Goal: Information Seeking & Learning: Understand process/instructions

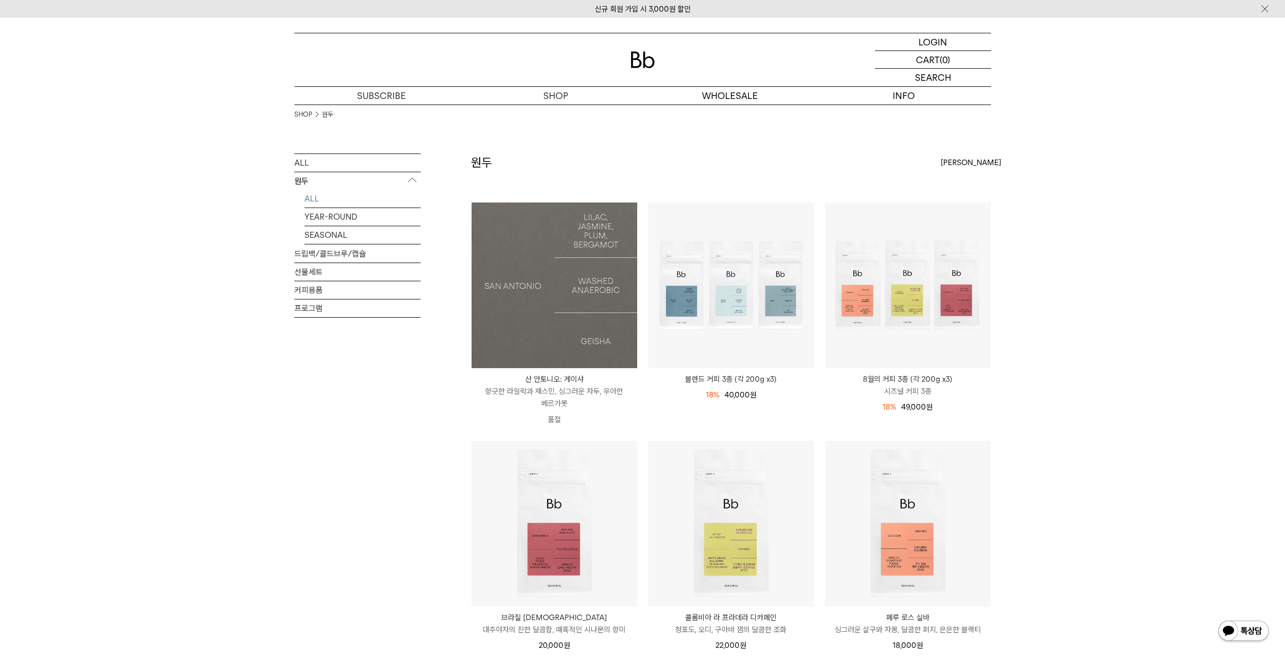
click at [565, 301] on img at bounding box center [555, 286] width 166 height 166
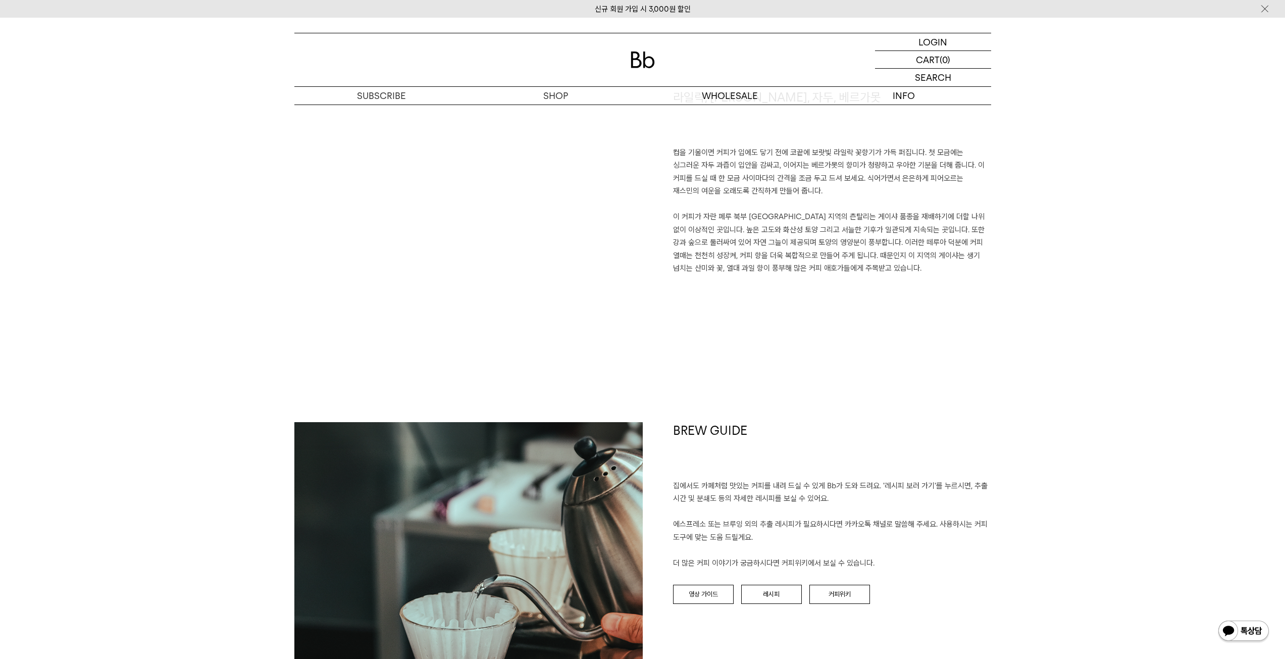
scroll to position [959, 0]
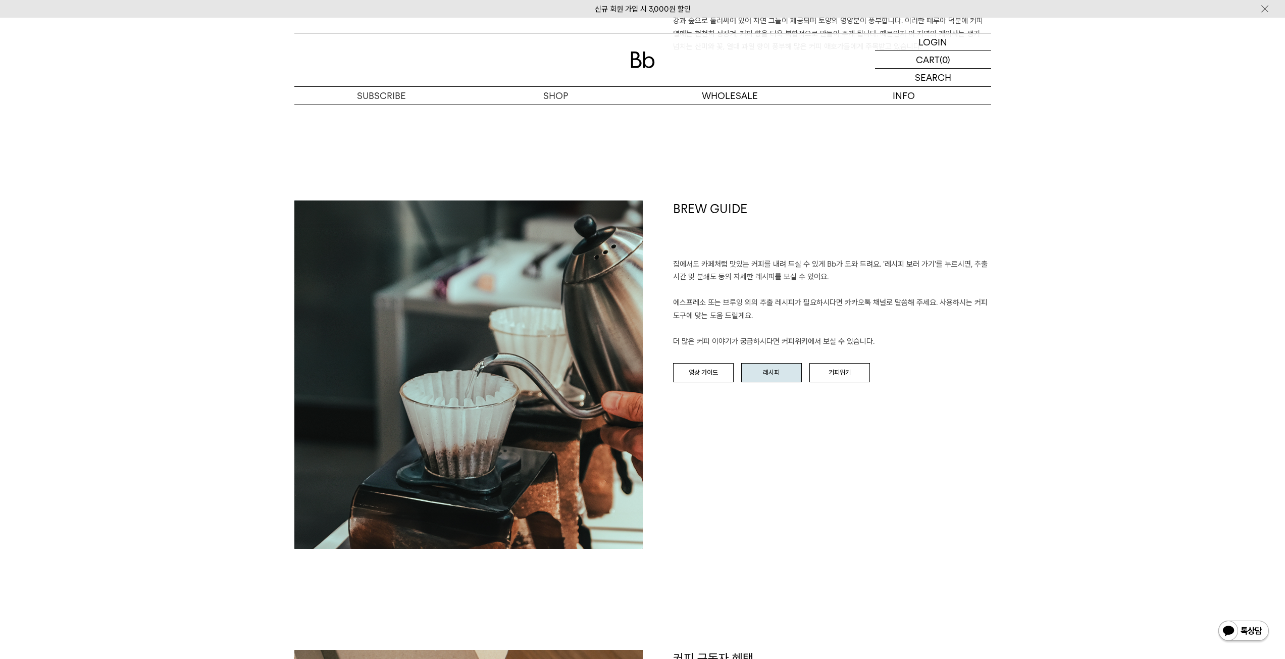
click at [777, 375] on link "레시피" at bounding box center [771, 372] width 61 height 19
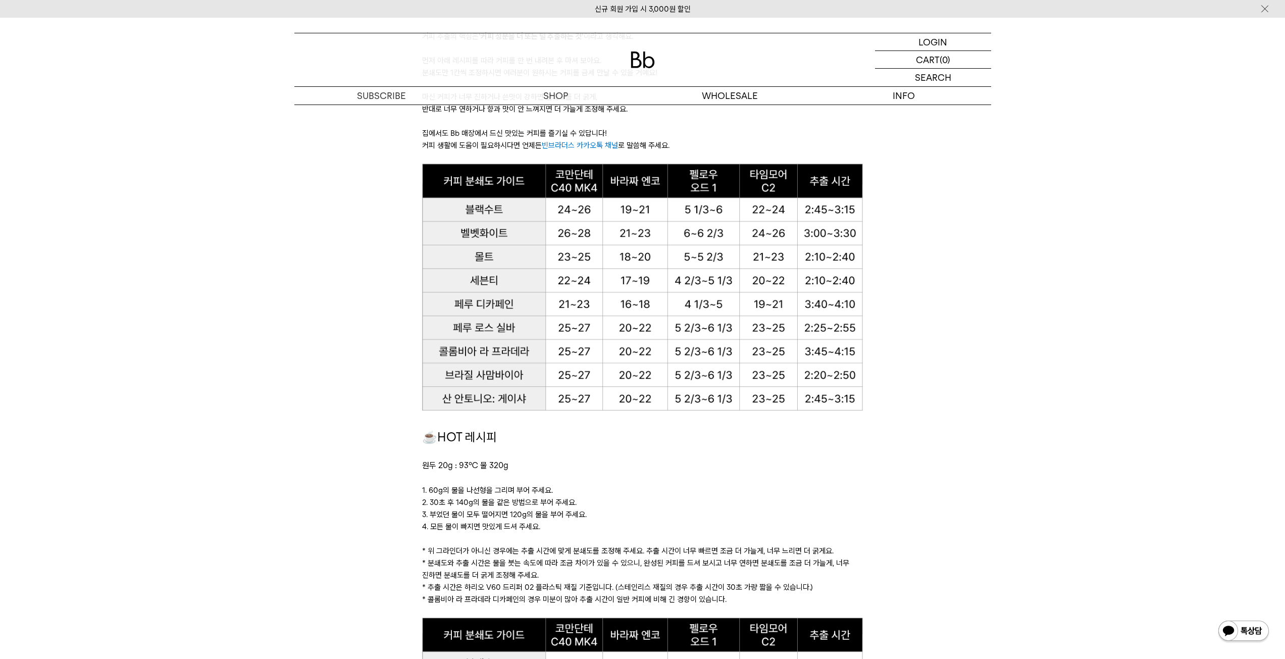
scroll to position [707, 0]
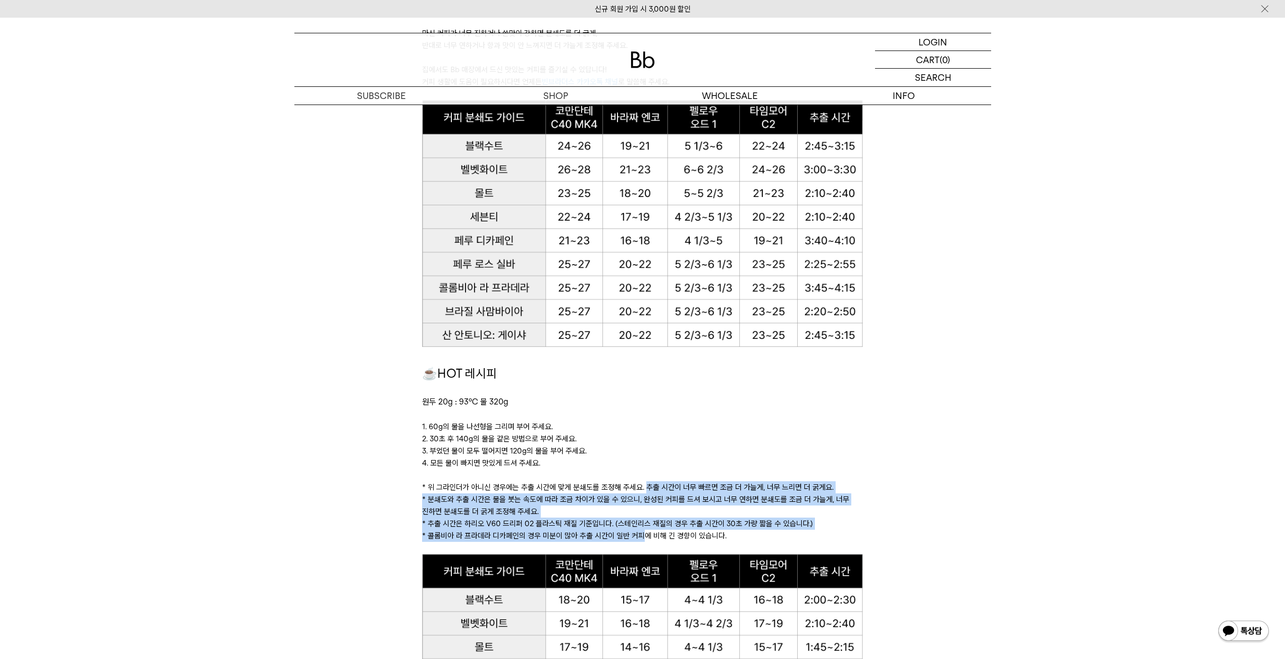
drag, startPoint x: 643, startPoint y: 486, endPoint x: 640, endPoint y: 538, distance: 51.6
click at [640, 538] on div "☕HOT 레시피 원두 20g : 93℃ 물 320g 1. 60g의 물을 나선형을 그리며 부어 주세요. 2. 30초 후 140g의 물을 같은 방…" at bounding box center [642, 459] width 441 height 190
click at [640, 538] on p "* 콜롬비아 라 프라데라 디카페인의 경우 미분이 많아 추출 시간이 일반 커피에 비해 긴 경향이 있습니다." at bounding box center [642, 536] width 441 height 12
drag, startPoint x: 640, startPoint y: 538, endPoint x: 643, endPoint y: 482, distance: 55.6
click at [643, 482] on div "☕HOT 레시피 원두 20g : 93℃ 물 320g 1. 60g의 물을 나선형을 그리며 부어 주세요. 2. 30초 후 140g의 물을 같은 방…" at bounding box center [642, 459] width 441 height 190
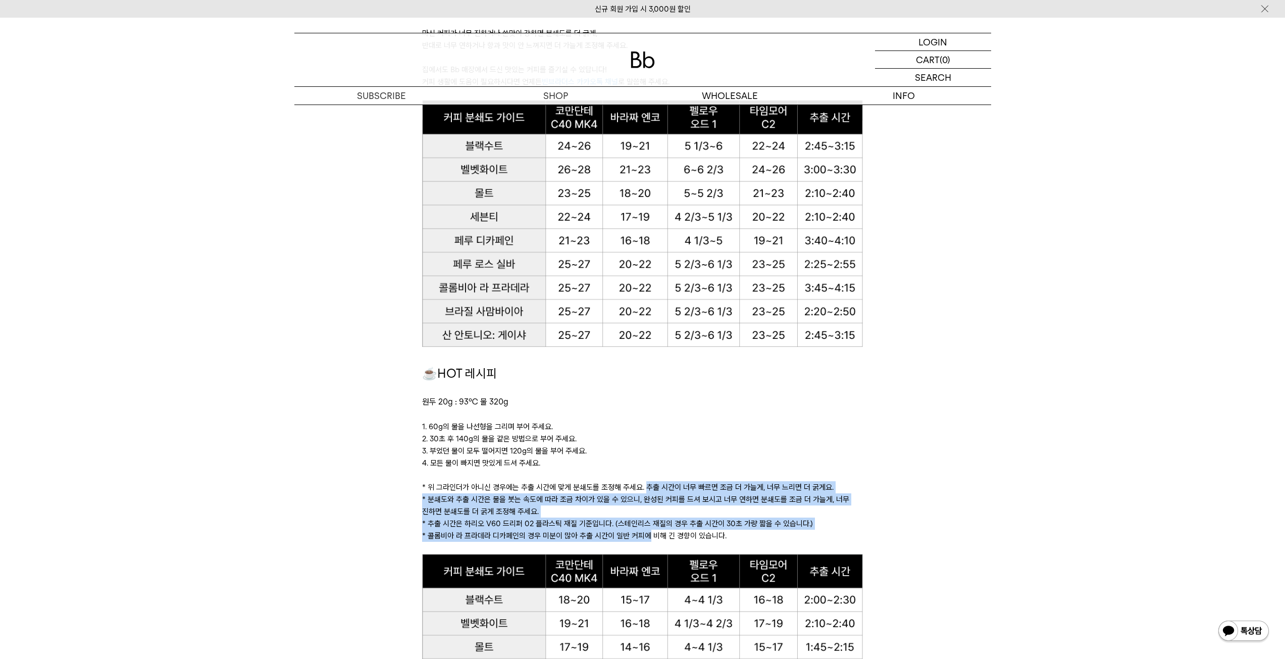
click at [643, 482] on p "* 위 그라인더가 아니신 경우에는 추출 시간에 맞게 분쇄도를 조정해 주세요. 추출 시간이 너무 빠르면 조금 더 가늘게, 너무 느리면 더 굵게요." at bounding box center [642, 487] width 441 height 12
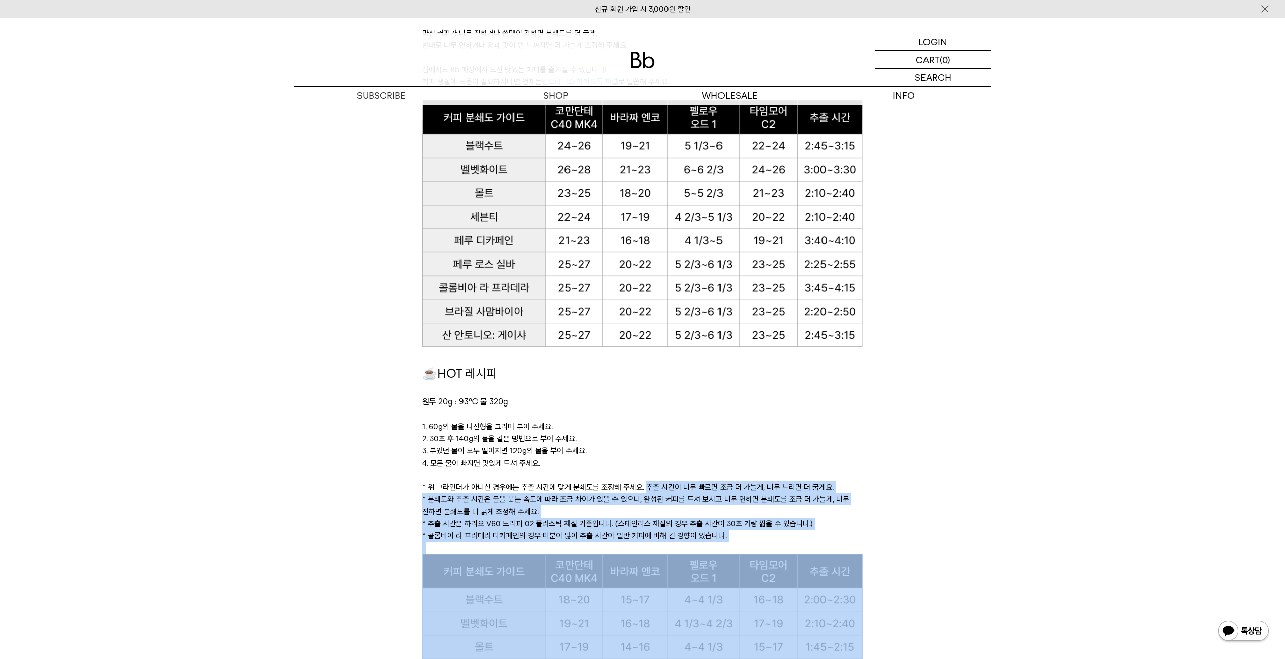
drag, startPoint x: 643, startPoint y: 482, endPoint x: 646, endPoint y: 543, distance: 60.7
click at [646, 543] on div "☕HOT 레시피 원두 20g : 93℃ 물 320g 1. 60g의 물을 나선형을 그리며 부어 주세요. 2. 30초 후 140g의 물을 같은 방…" at bounding box center [642, 459] width 441 height 190
click at [646, 543] on p at bounding box center [642, 548] width 441 height 12
drag, startPoint x: 646, startPoint y: 543, endPoint x: 646, endPoint y: 468, distance: 75.2
click at [646, 468] on div "☕HOT 레시피 원두 20g : 93℃ 물 320g 1. 60g의 물을 나선형을 그리며 부어 주세요. 2. 30초 후 140g의 물을 같은 방…" at bounding box center [642, 459] width 441 height 190
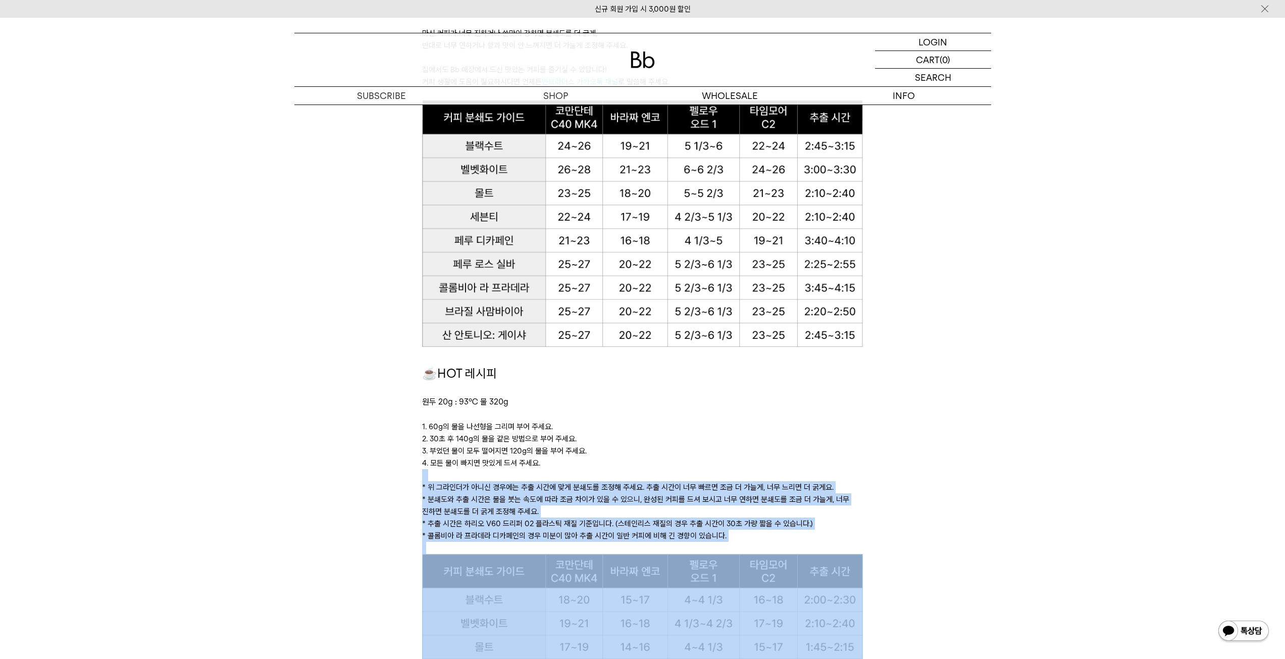
click at [646, 468] on p "4. 모든 물이 빠지면 맛있게 드셔 주세요." at bounding box center [642, 463] width 441 height 12
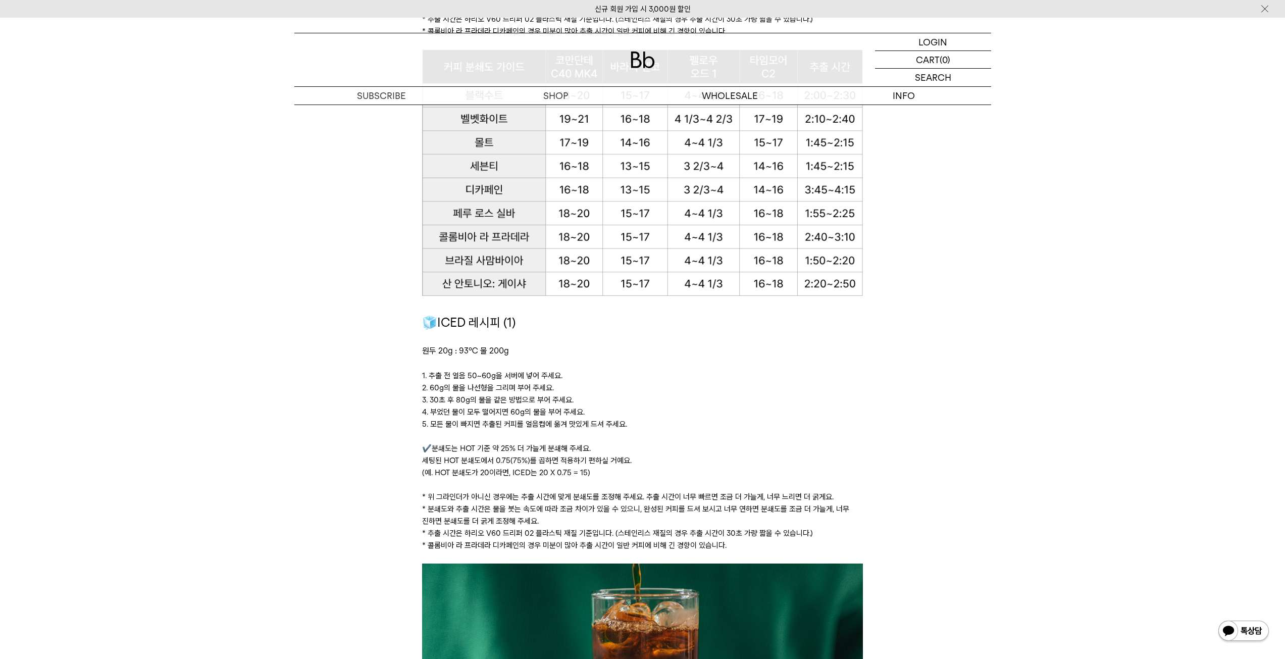
scroll to position [1212, 0]
drag, startPoint x: 486, startPoint y: 378, endPoint x: 482, endPoint y: 423, distance: 44.6
click at [482, 423] on div "🧊ICED 레시피 (1) 원두 20g : 93℃ 물 200g ﻿ 1. 추출 전 얼음 50~60g을 서버에 넣어 주세요. 2. 60g의 물을 나…" at bounding box center [642, 438] width 441 height 250
click at [482, 423] on p "5. 모든 물이 빠지면 추출된 커피를 얼음컵에 옮겨 맛있게 드셔 주세요." at bounding box center [642, 424] width 441 height 12
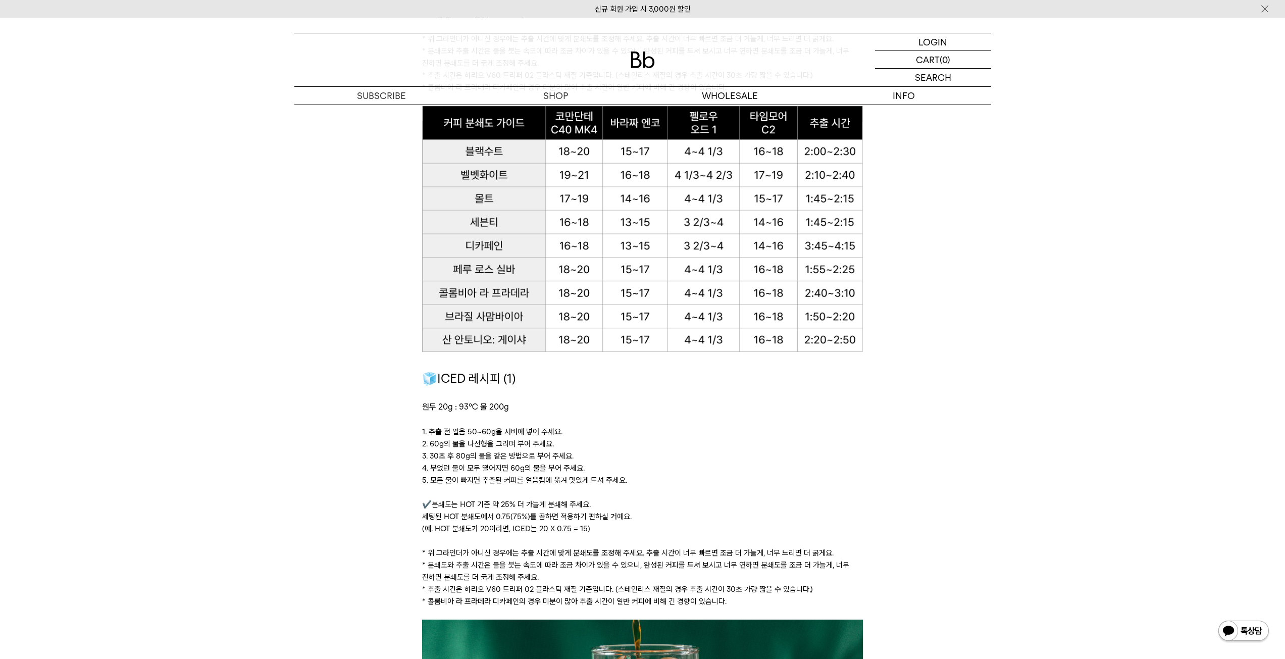
scroll to position [1161, 0]
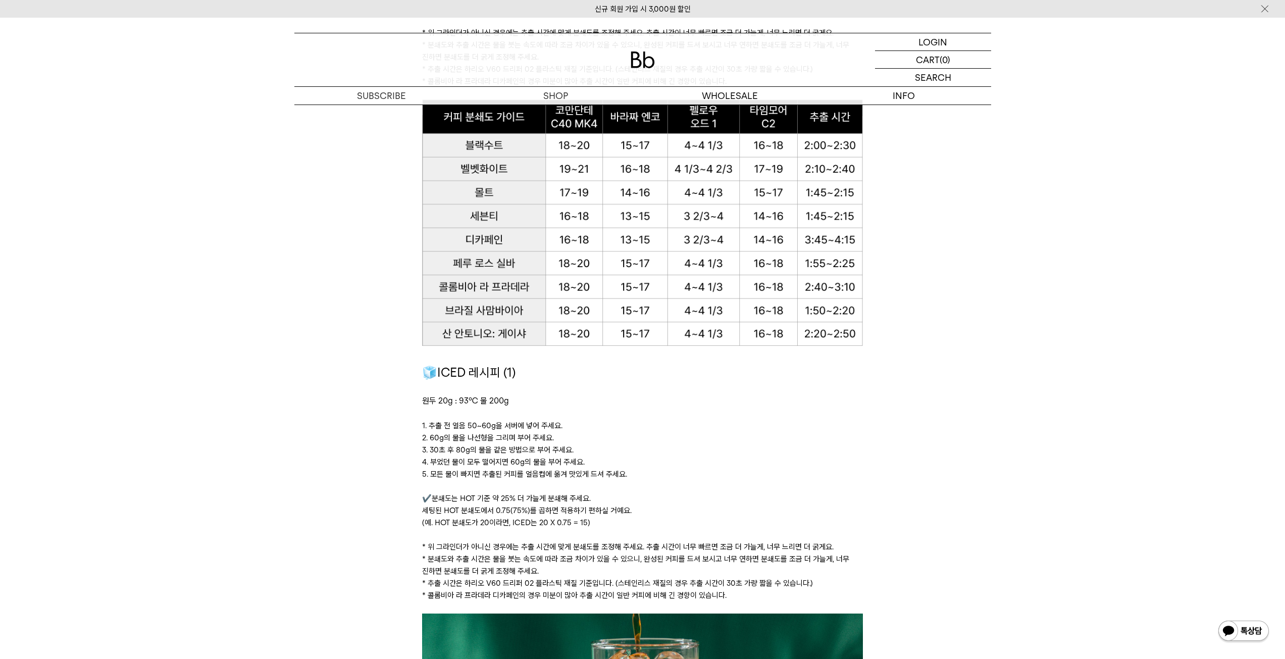
click at [850, 437] on p "2. 60g의 물을 나선형을 그리며 부어 주세요." at bounding box center [642, 438] width 441 height 12
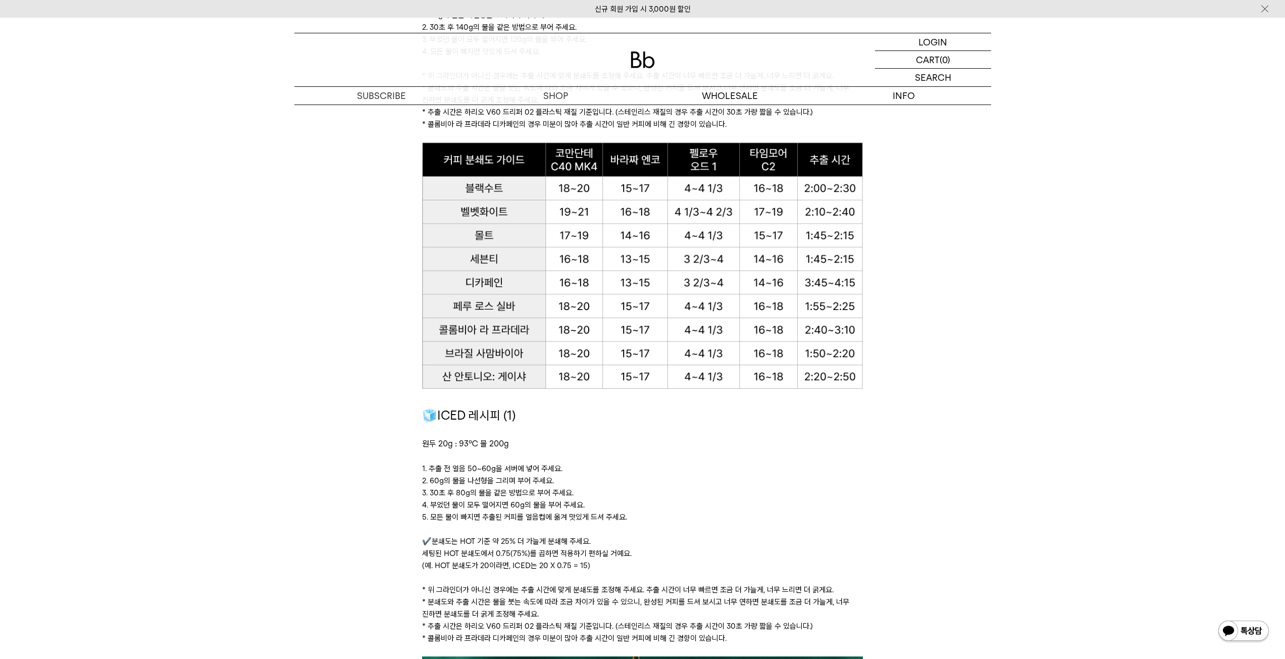
scroll to position [1111, 0]
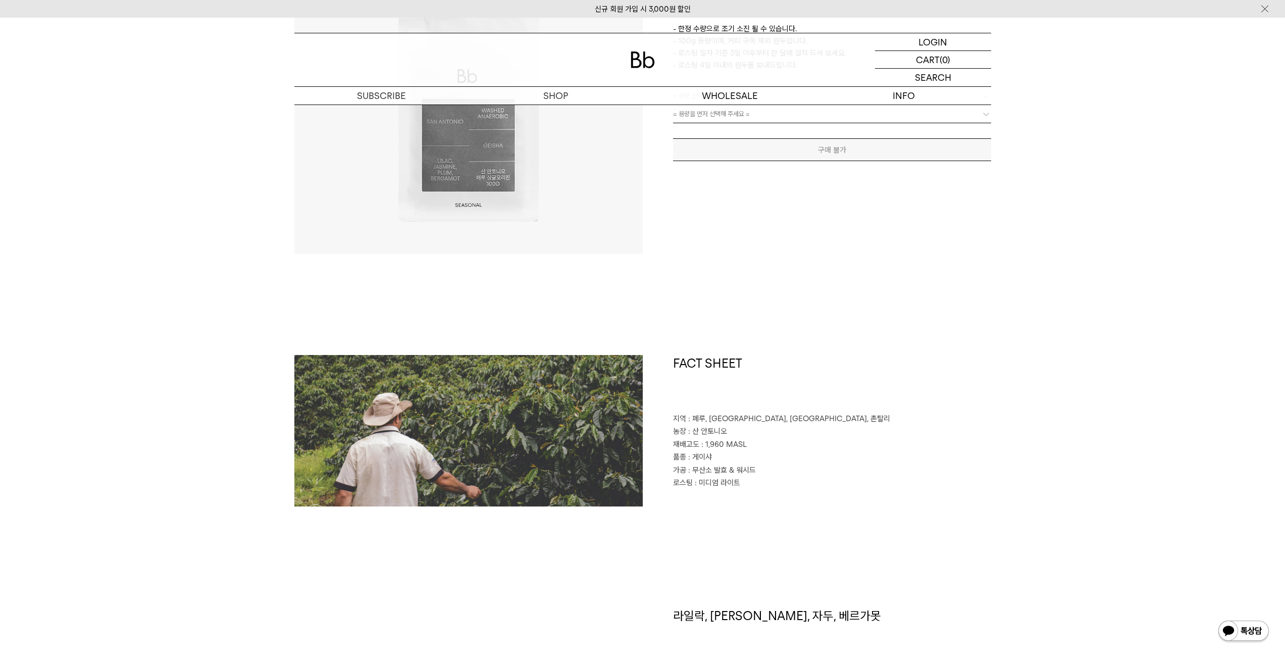
scroll to position [505, 0]
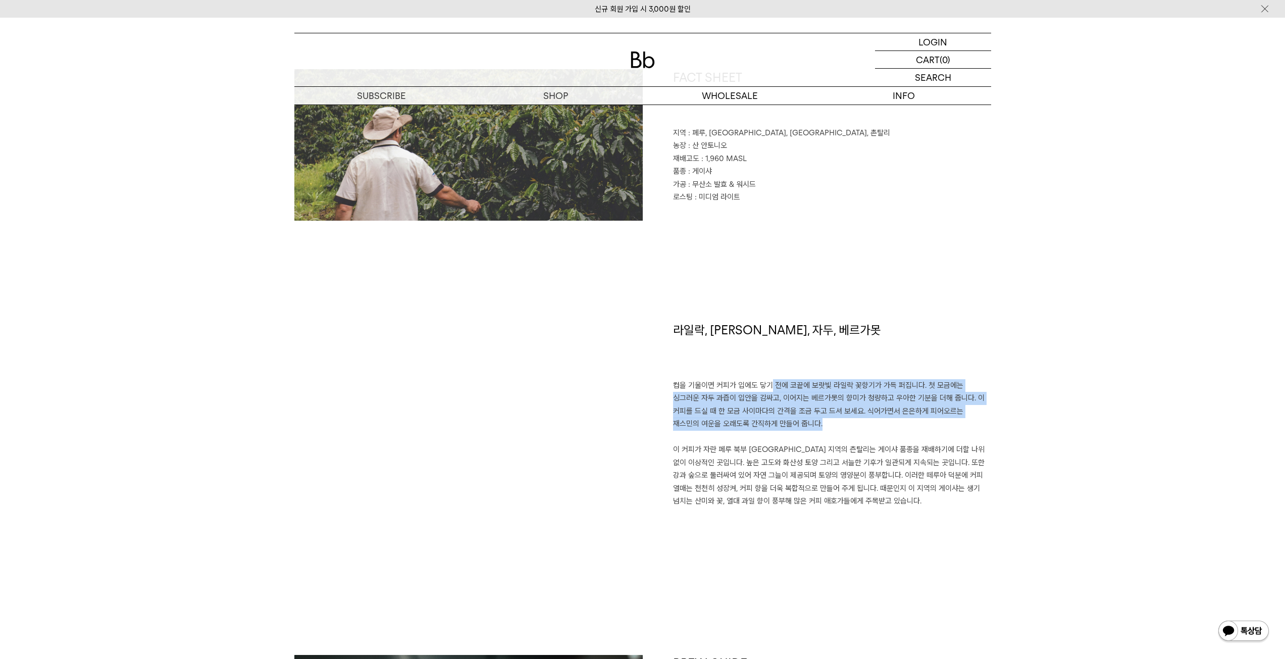
drag, startPoint x: 774, startPoint y: 420, endPoint x: 771, endPoint y: 387, distance: 33.5
click at [771, 387] on p "컵을 기울이면 커피가 입에도 닿기 전에 코끝에 보랏빛 라일락 꽃향기가 가득 퍼집니다. 첫 모금에는 싱그러운 자두 과즙이 입안을 감싸고, 이어지…" at bounding box center [832, 405] width 318 height 52
drag, startPoint x: 771, startPoint y: 387, endPoint x: 767, endPoint y: 431, distance: 44.1
click at [767, 431] on div "라일락, 재스민, 자두, 베르가못 컵을 기울이면 커피가 입에도 닿기 전에 코끝에 보랏빛 라일락 꽃향기가 가득 퍼집니다. 첫 모금에는 싱그러운 …" at bounding box center [817, 438] width 348 height 232
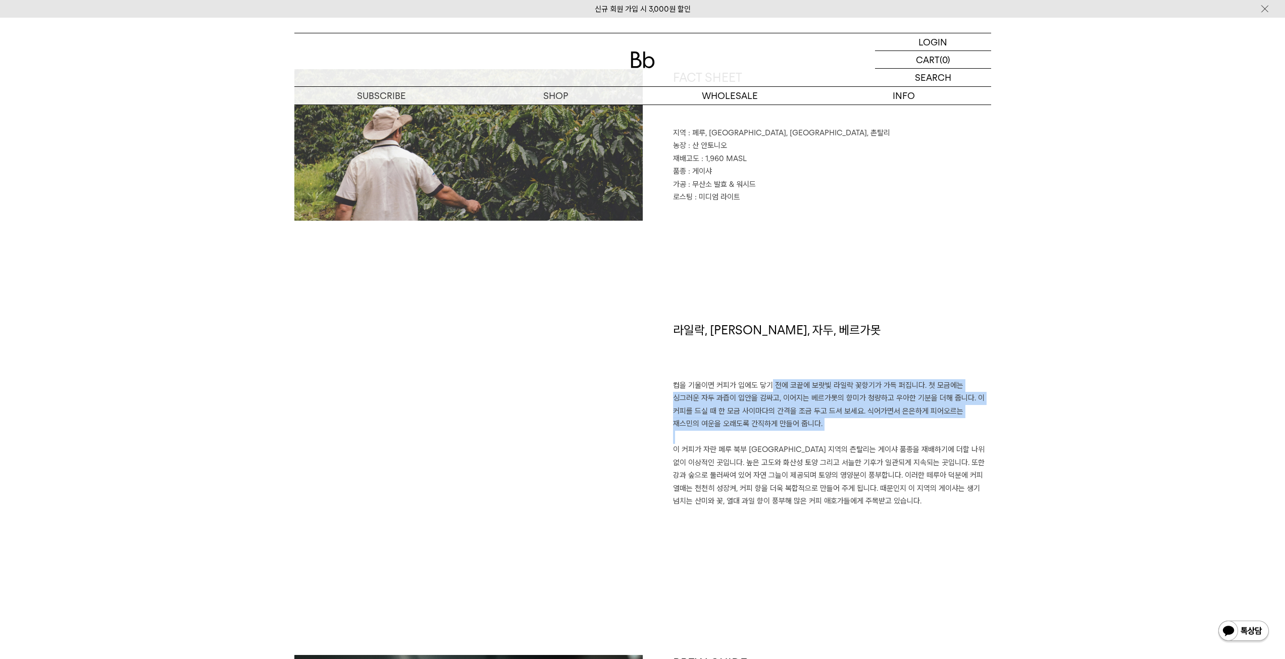
click at [766, 430] on p "컵을 기울이면 커피가 입에도 닿기 전에 코끝에 보랏빛 라일락 꽃향기가 가득 퍼집니다. 첫 모금에는 싱그러운 자두 과즙이 입안을 감싸고, 이어지…" at bounding box center [832, 405] width 318 height 52
drag, startPoint x: 768, startPoint y: 425, endPoint x: 771, endPoint y: 386, distance: 39.0
click at [771, 386] on p "컵을 기울이면 커피가 입에도 닿기 전에 코끝에 보랏빛 라일락 꽃향기가 가득 퍼집니다. 첫 모금에는 싱그러운 자두 과즙이 입안을 감싸고, 이어지…" at bounding box center [832, 405] width 318 height 52
drag, startPoint x: 768, startPoint y: 385, endPoint x: 772, endPoint y: 425, distance: 39.6
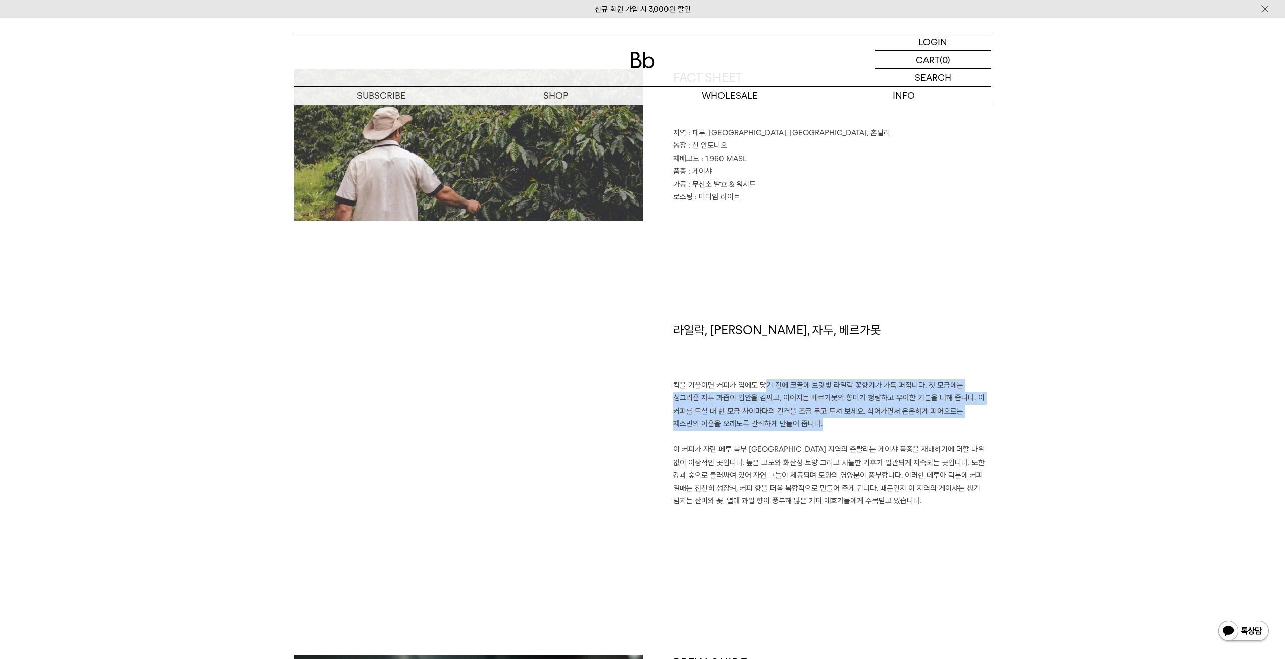
click at [772, 425] on p "컵을 기울이면 커피가 입에도 닿기 전에 코끝에 보랏빛 라일락 꽃향기가 가득 퍼집니다. 첫 모금에는 싱그러운 자두 과즙이 입안을 감싸고, 이어지…" at bounding box center [832, 405] width 318 height 52
click at [771, 424] on p "컵을 기울이면 커피가 입에도 닿기 전에 코끝에 보랏빛 라일락 꽃향기가 가득 퍼집니다. 첫 모금에는 싱그러운 자두 과즙이 입안을 감싸고, 이어지…" at bounding box center [832, 405] width 318 height 52
drag, startPoint x: 771, startPoint y: 424, endPoint x: 775, endPoint y: 382, distance: 42.1
click at [775, 382] on p "컵을 기울이면 커피가 입에도 닿기 전에 코끝에 보랏빛 라일락 꽃향기가 가득 퍼집니다. 첫 모금에는 싱그러운 자두 과즙이 입안을 감싸고, 이어지…" at bounding box center [832, 405] width 318 height 52
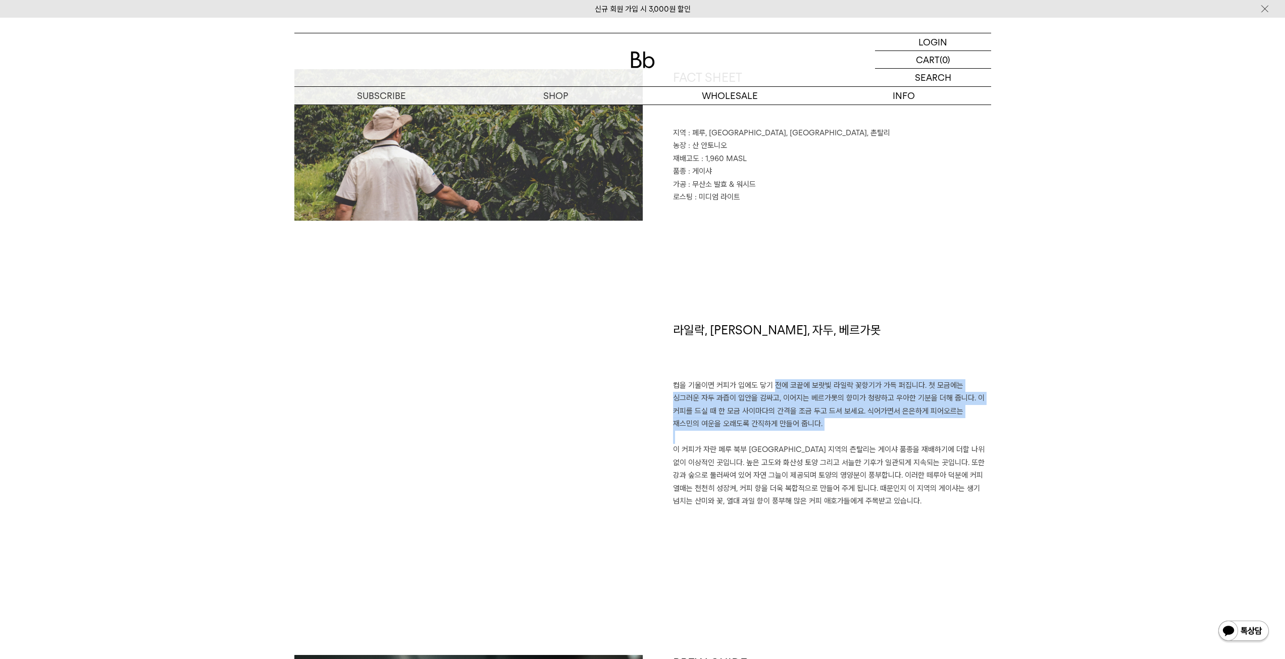
drag, startPoint x: 775, startPoint y: 382, endPoint x: 780, endPoint y: 426, distance: 44.3
click at [780, 426] on p "컵을 기울이면 커피가 입에도 닿기 전에 코끝에 보랏빛 라일락 꽃향기가 가득 퍼집니다. 첫 모금에는 싱그러운 자두 과즙이 입안을 감싸고, 이어지…" at bounding box center [832, 405] width 318 height 52
click at [781, 426] on p "컵을 기울이면 커피가 입에도 닿기 전에 코끝에 보랏빛 라일락 꽃향기가 가득 퍼집니다. 첫 모금에는 싱그러운 자두 과즙이 입안을 감싸고, 이어지…" at bounding box center [832, 405] width 318 height 52
click at [778, 428] on p "컵을 기울이면 커피가 입에도 닿기 전에 코끝에 보랏빛 라일락 꽃향기가 가득 퍼집니다. 첫 모금에는 싱그러운 자두 과즙이 입안을 감싸고, 이어지…" at bounding box center [832, 405] width 318 height 52
drag, startPoint x: 774, startPoint y: 430, endPoint x: 777, endPoint y: 378, distance: 52.1
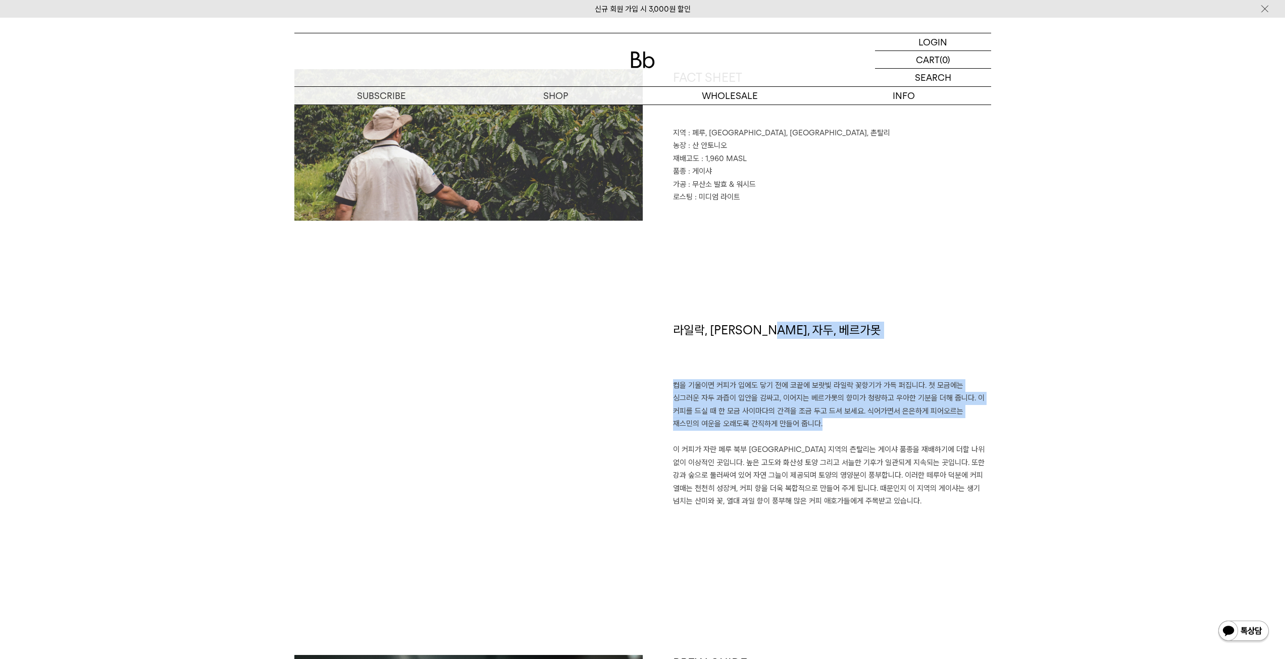
click at [777, 378] on div "라일락, 재스민, 자두, 베르가못 컵을 기울이면 커피가 입에도 닿기 전에 코끝에 보랏빛 라일락 꽃향기가 가득 퍼집니다. 첫 모금에는 싱그러운 …" at bounding box center [817, 438] width 348 height 232
click at [777, 378] on h1 "라일락, 재스민, 자두, 베르가못" at bounding box center [832, 351] width 318 height 58
drag, startPoint x: 770, startPoint y: 386, endPoint x: 778, endPoint y: 434, distance: 48.7
click at [778, 434] on div "라일락, 재스민, 자두, 베르가못 컵을 기울이면 커피가 입에도 닿기 전에 코끝에 보랏빛 라일락 꽃향기가 가득 퍼집니다. 첫 모금에는 싱그러운 …" at bounding box center [817, 438] width 348 height 232
click at [778, 434] on p at bounding box center [832, 437] width 318 height 13
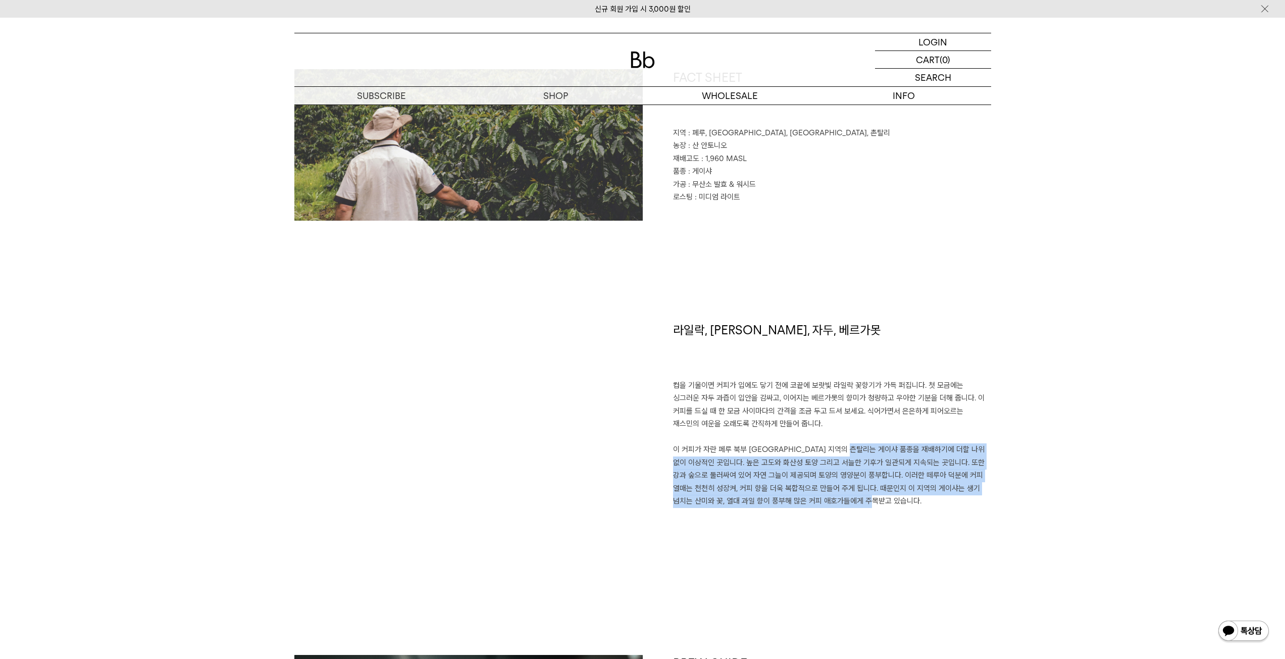
drag, startPoint x: 872, startPoint y: 445, endPoint x: 875, endPoint y: 498, distance: 53.1
click at [875, 498] on p "이 커피가 자란 페루 북부 카하마르카 지역의 츤탈리는 게이샤 품종을 재배하기에 더할 나위 없이 이상적인 곳입니다. 높은 고도와 화산성 토양 그…" at bounding box center [832, 475] width 318 height 65
click at [874, 497] on p "이 커피가 자란 페루 북부 카하마르카 지역의 츤탈리는 게이샤 품종을 재배하기에 더할 나위 없이 이상적인 곳입니다. 높은 고도와 화산성 토양 그…" at bounding box center [832, 475] width 318 height 65
drag, startPoint x: 874, startPoint y: 497, endPoint x: 877, endPoint y: 441, distance: 56.2
click at [877, 441] on div "라일락, 재스민, 자두, 베르가못 컵을 기울이면 커피가 입에도 닿기 전에 코끝에 보랏빛 라일락 꽃향기가 가득 퍼집니다. 첫 모금에는 싱그러운 …" at bounding box center [817, 438] width 348 height 232
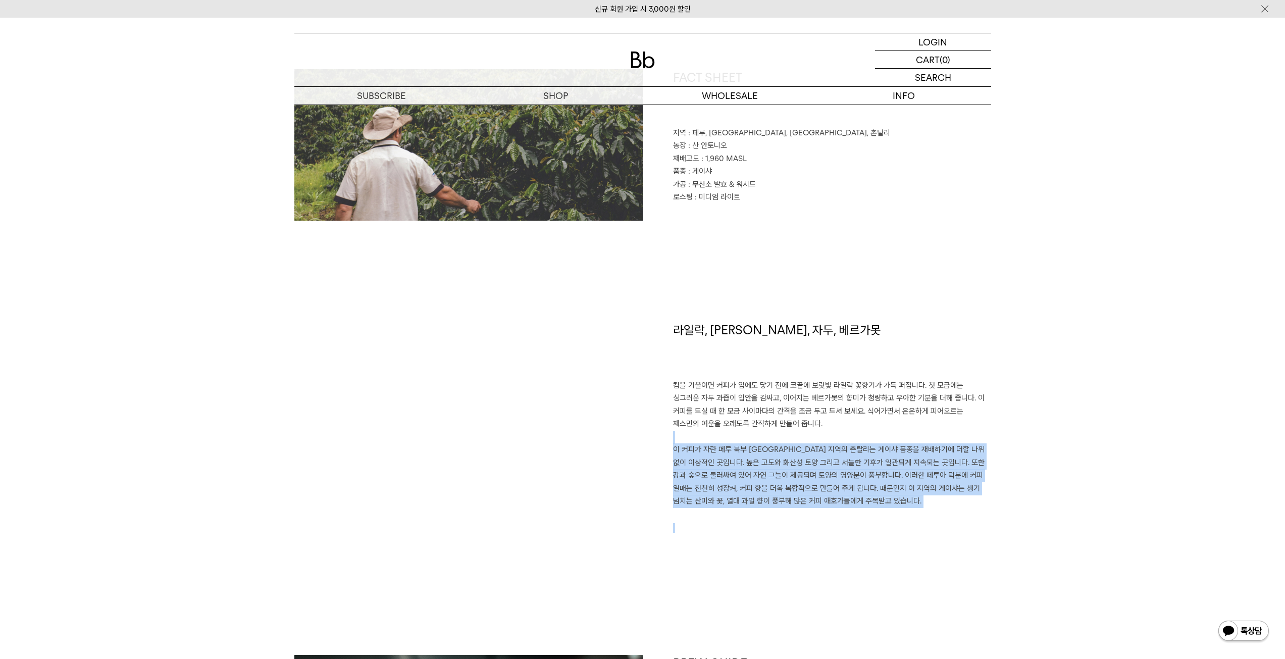
click at [877, 441] on p at bounding box center [832, 437] width 318 height 13
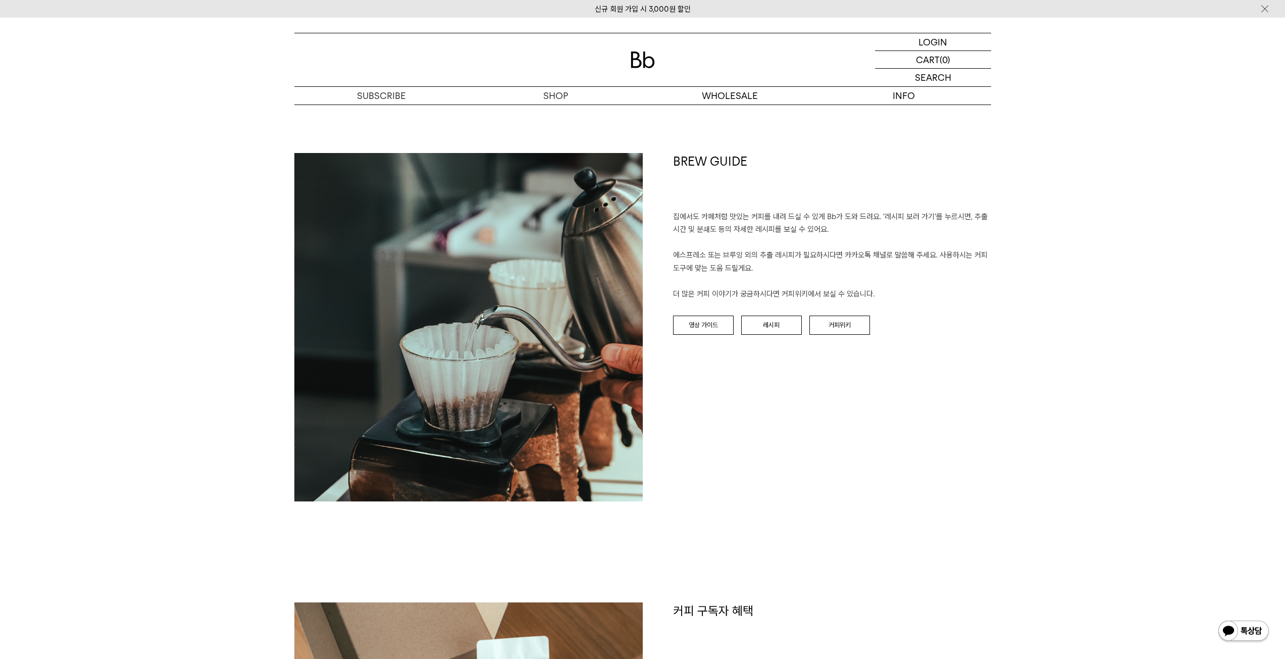
scroll to position [1010, 0]
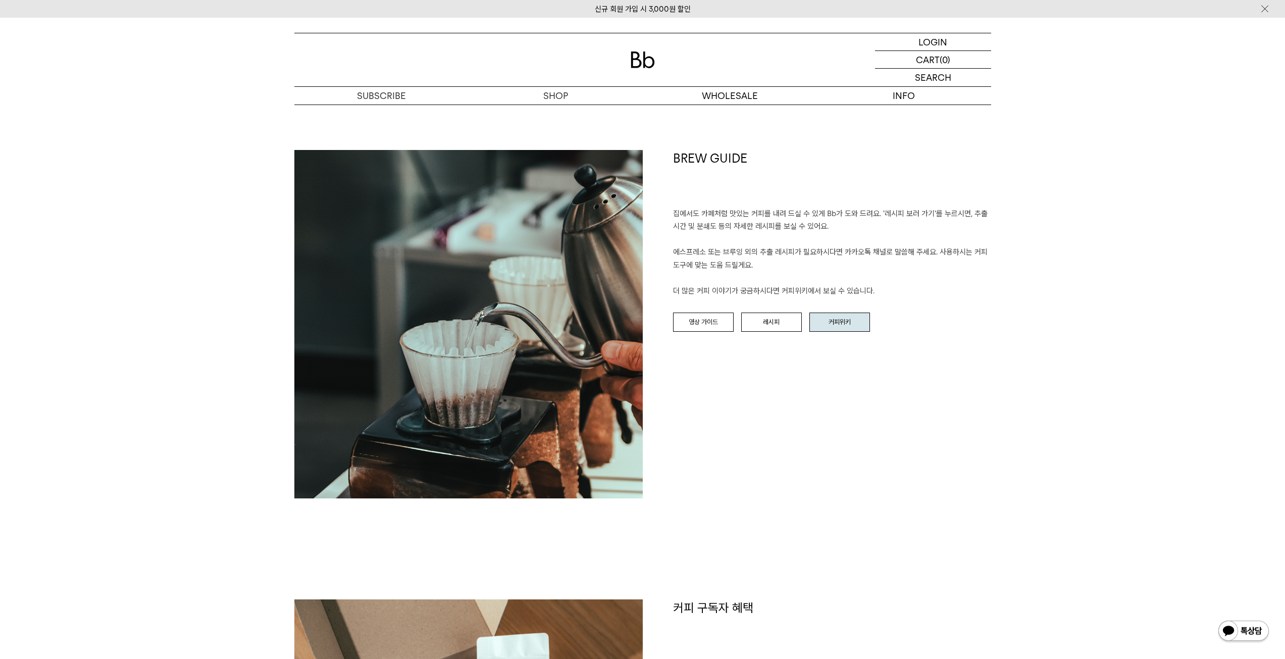
click at [830, 320] on link "커피위키" at bounding box center [840, 322] width 61 height 19
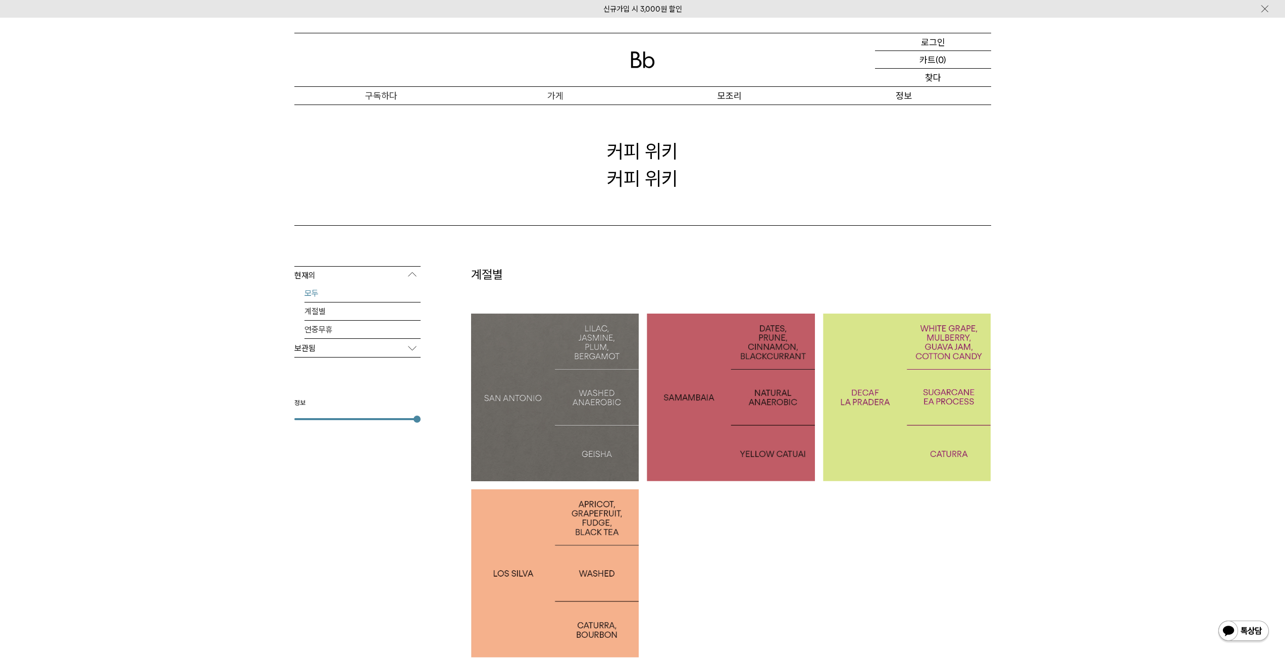
click at [571, 395] on font "샌안토니오: 게이샤" at bounding box center [555, 397] width 91 height 15
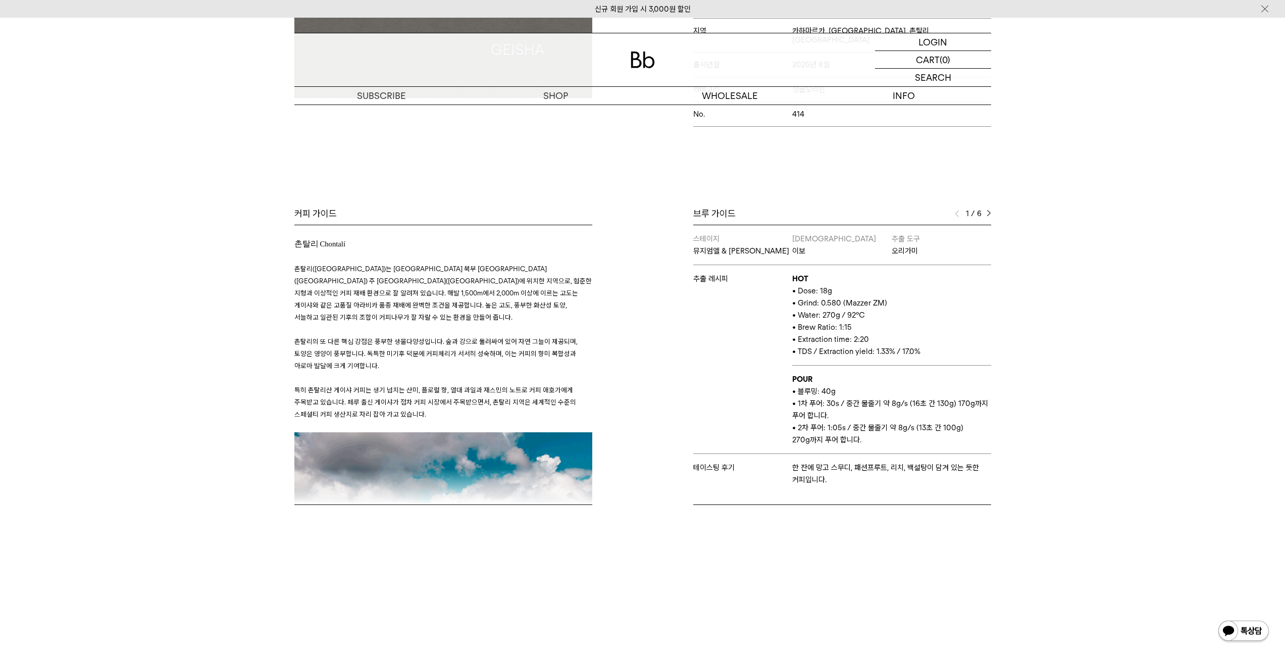
click at [696, 245] on p "뮤지엄엘 & [PERSON_NAME]" at bounding box center [742, 251] width 99 height 12
drag, startPoint x: 693, startPoint y: 240, endPoint x: 761, endPoint y: 244, distance: 67.8
click at [761, 245] on p "뮤지엄엘 & [PERSON_NAME]" at bounding box center [742, 251] width 99 height 12
drag, startPoint x: 797, startPoint y: 280, endPoint x: 916, endPoint y: 343, distance: 134.2
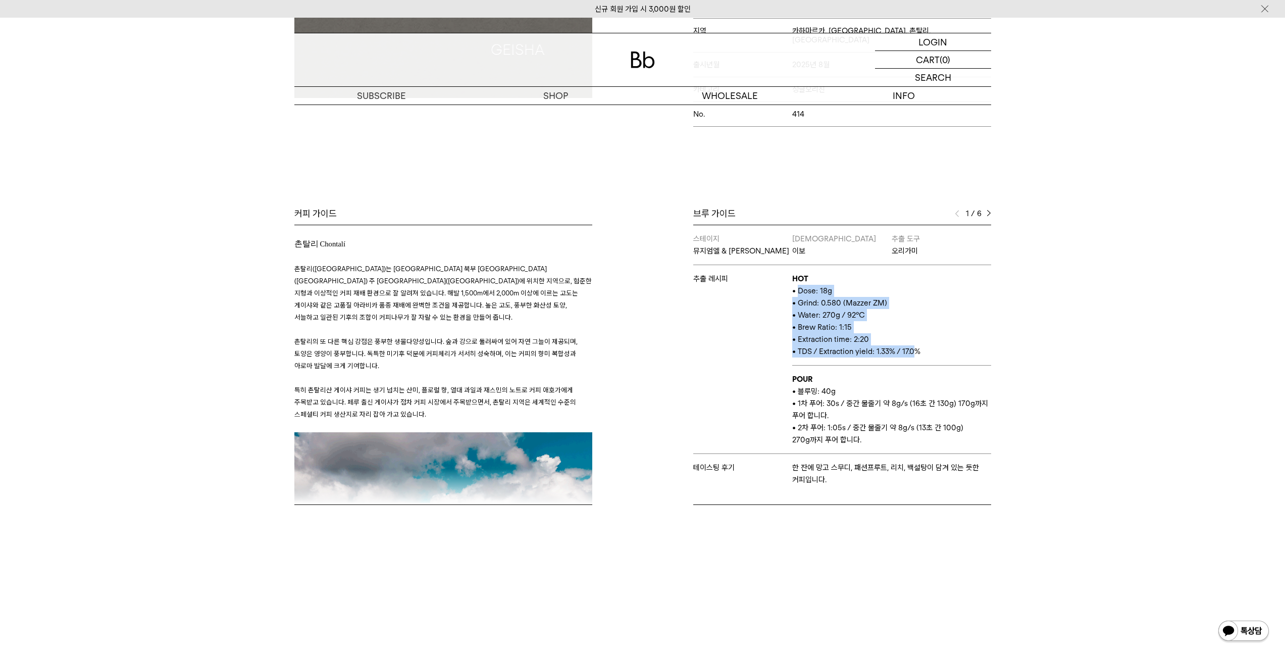
click at [916, 343] on td "HOT • Dose: 18g • Grind: 0.580 (Mazzer ZM) • Water: 270g / 92°C • Brew Ratio: 1…" at bounding box center [891, 315] width 198 height 100
click at [916, 347] on span "• TDS / Extraction yield: 1.33% / 17.0%" at bounding box center [856, 351] width 128 height 9
drag, startPoint x: 928, startPoint y: 353, endPoint x: 794, endPoint y: 284, distance: 150.9
click at [794, 284] on td "HOT • Dose: 18g • Grind: 0.580 (Mazzer ZM) • Water: 270g / 92°C • Brew Ratio: 1…" at bounding box center [891, 315] width 198 height 100
click at [794, 286] on span "• Dose: 18g" at bounding box center [812, 290] width 40 height 9
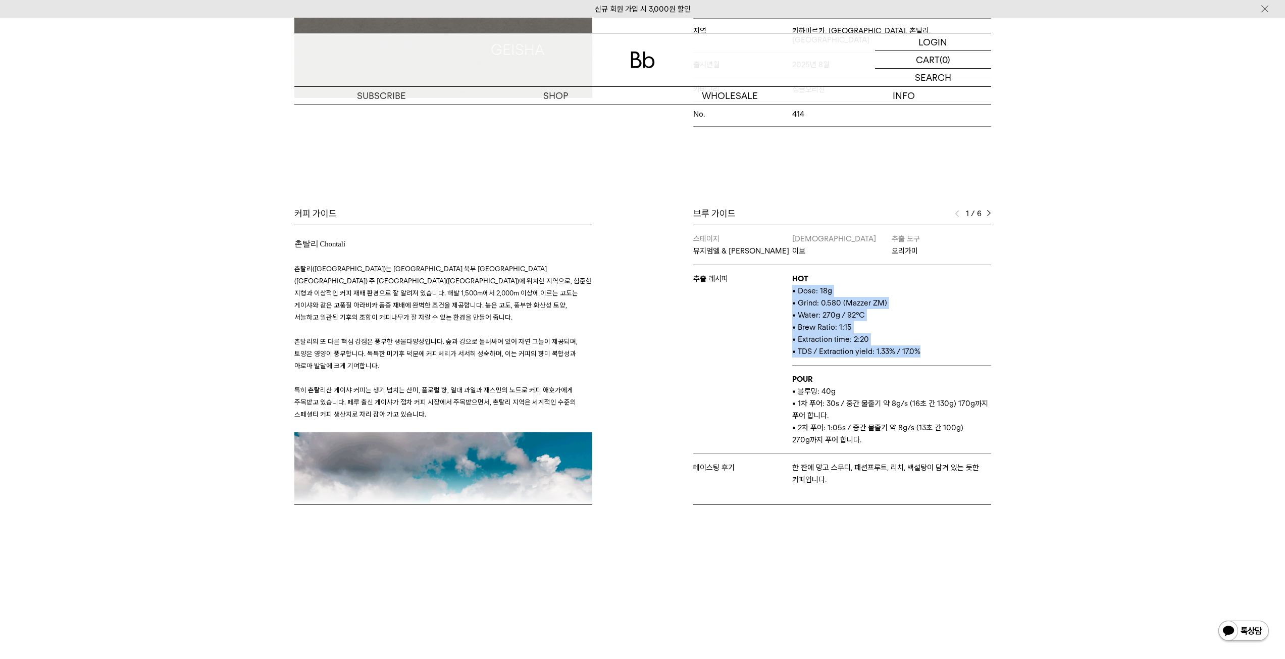
drag, startPoint x: 794, startPoint y: 284, endPoint x: 925, endPoint y: 350, distance: 146.8
click at [925, 350] on td "HOT • Dose: 18g • Grind: 0.580 (Mazzer ZM) • Water: 270g / 92°C • Brew Ratio: 1…" at bounding box center [891, 315] width 198 height 100
drag, startPoint x: 790, startPoint y: 387, endPoint x: 859, endPoint y: 425, distance: 79.1
click at [859, 425] on tbody "스테이지 뮤지엄엘 & [PERSON_NAME] 이보 추출 도구 오리가미 추출 레시피 HOT • Dose: 18g • Grind: 0.580 (…" at bounding box center [842, 359] width 298 height 268
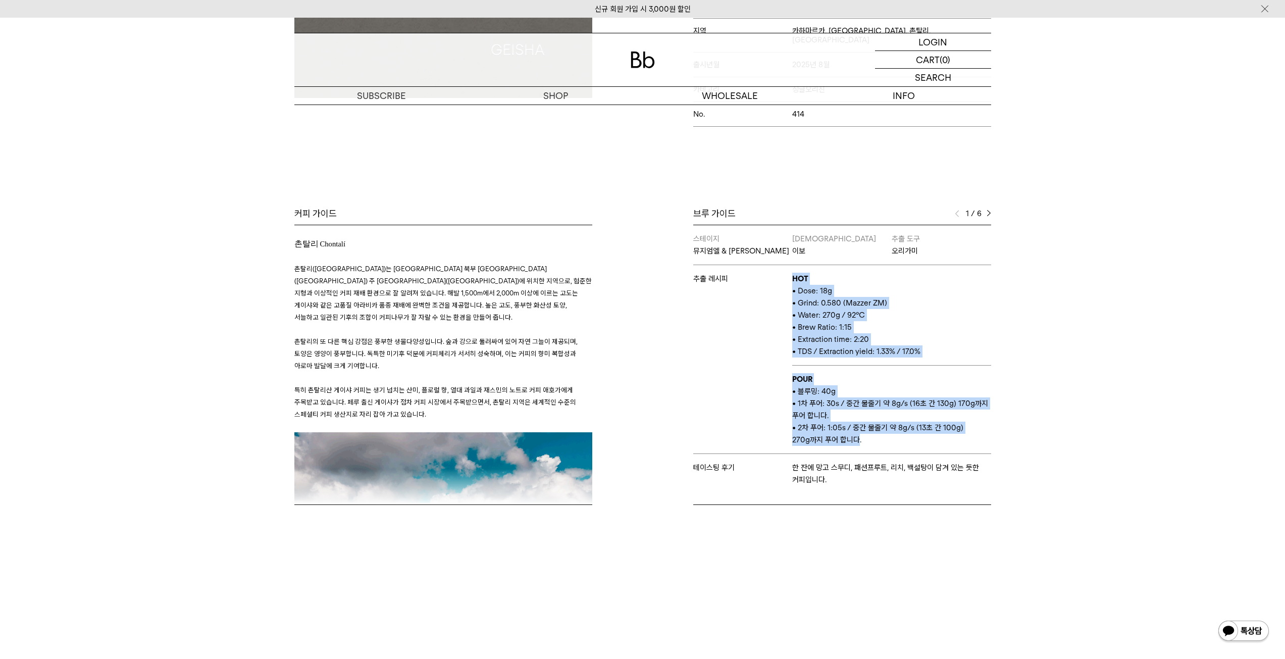
click at [859, 425] on p "• 2차 푸어: 1:05s / 중간 물줄기 약 8g/s (13초 간 100g) 270g까지 푸어 합니다." at bounding box center [891, 434] width 198 height 24
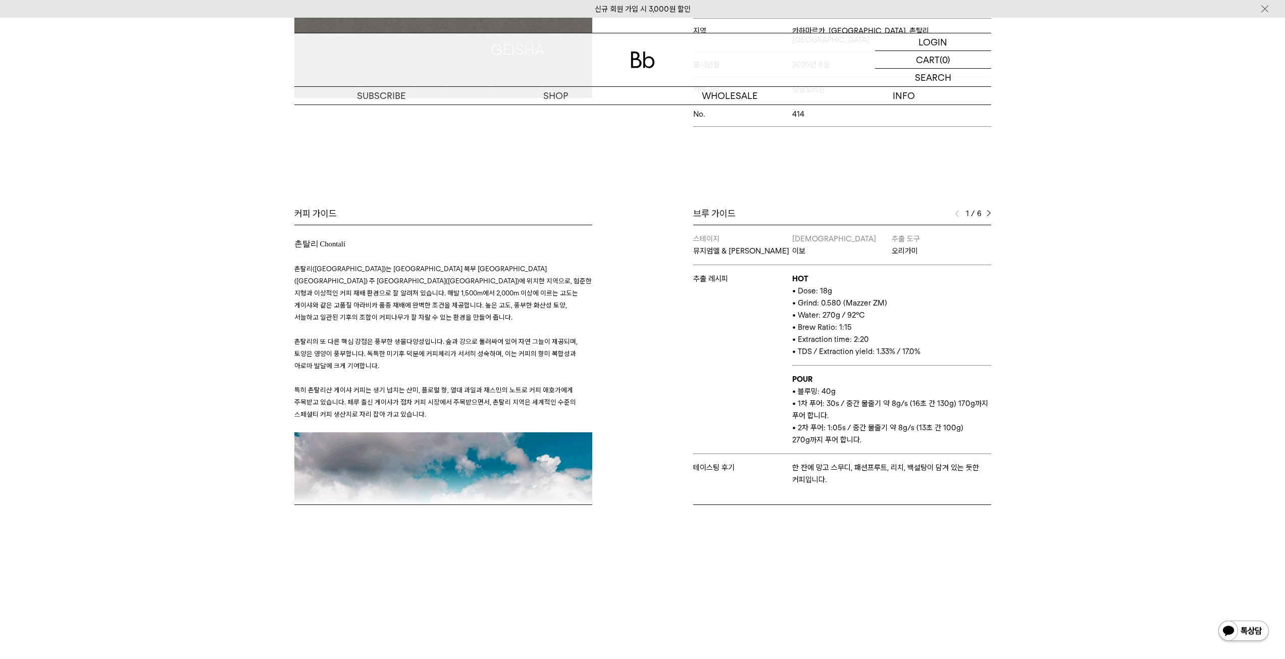
drag, startPoint x: 862, startPoint y: 427, endPoint x: 794, endPoint y: 383, distance: 81.1
click at [794, 383] on td "POUR • 블루밍: 40g • 1차 푸어: 30s / 중간 물줄기 약 8g/s (16초 간 130g) 170g까지 푸어 합니다. • 2차 푸…" at bounding box center [891, 410] width 198 height 88
click at [794, 385] on p "• 블루밍: 40g" at bounding box center [891, 391] width 198 height 12
drag, startPoint x: 931, startPoint y: 344, endPoint x: 780, endPoint y: 278, distance: 165.5
click at [780, 278] on tr "추출 레시피 HOT • Dose: 18g • Grind: 0.580 (Mazzer ZM) • Water: 270g / 92°C • Brew R…" at bounding box center [842, 315] width 298 height 100
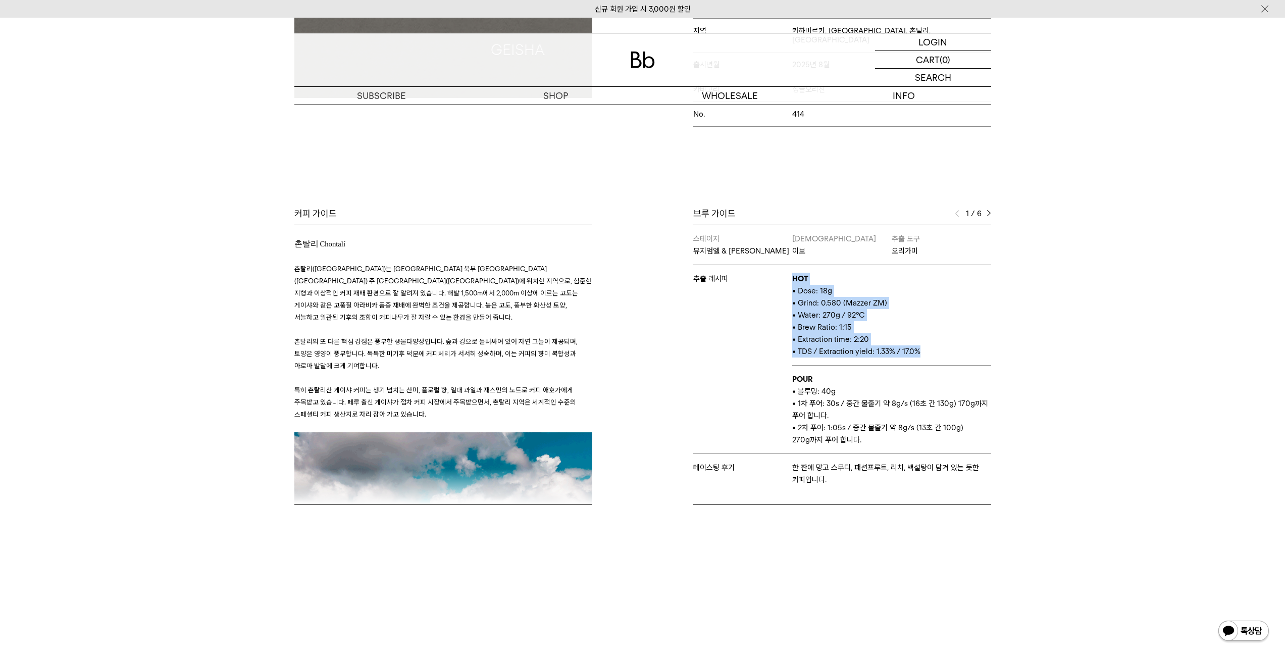
click at [780, 278] on td "추출 레시피" at bounding box center [742, 359] width 99 height 189
drag, startPoint x: 795, startPoint y: 283, endPoint x: 930, endPoint y: 342, distance: 147.4
click at [930, 342] on td "HOT • Dose: 18g • Grind: 0.580 (Mazzer ZM) • Water: 270g / 92°C • Brew Ratio: 1…" at bounding box center [891, 315] width 198 height 100
click at [930, 345] on p "• TDS / Extraction yield: 1.33% / 17.0%" at bounding box center [891, 351] width 198 height 12
drag, startPoint x: 930, startPoint y: 342, endPoint x: 792, endPoint y: 283, distance: 150.0
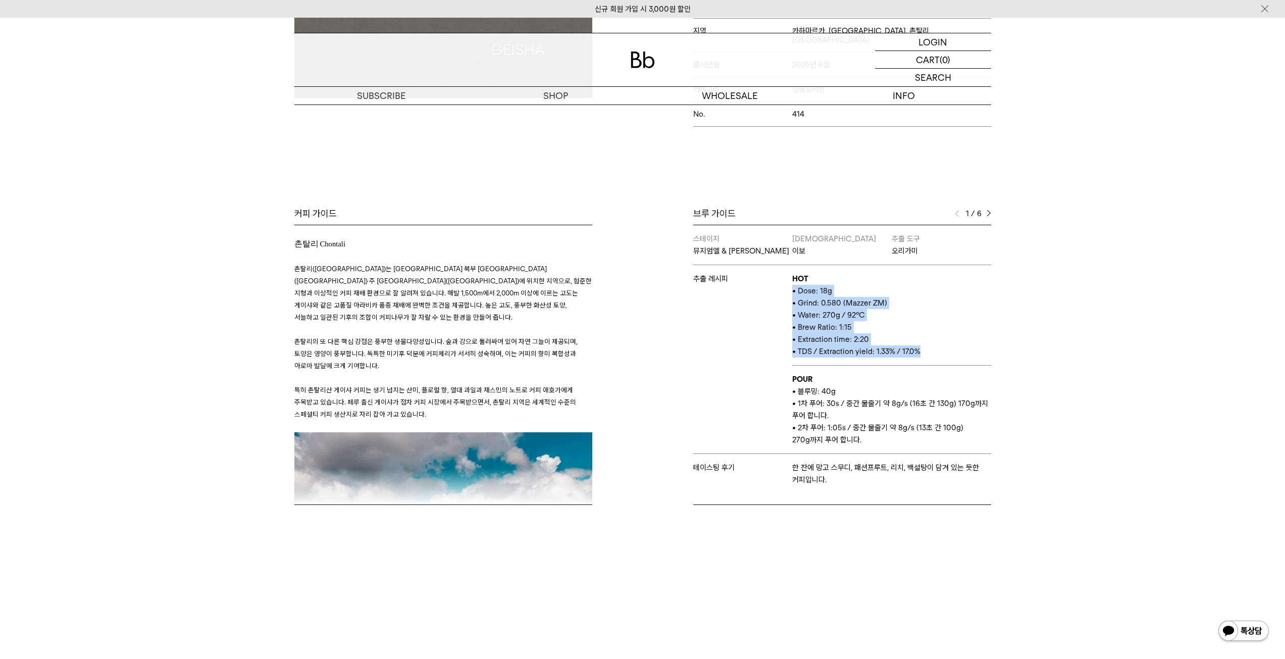
click at [792, 283] on td "HOT • Dose: 18g • Grind: 0.580 (Mazzer ZM) • Water: 270g / 92°C • Brew Ratio: 1…" at bounding box center [891, 315] width 198 height 100
click at [792, 286] on span "• Dose: 18g" at bounding box center [812, 290] width 40 height 9
drag, startPoint x: 792, startPoint y: 283, endPoint x: 958, endPoint y: 350, distance: 179.0
click at [958, 350] on td "HOT • Dose: 18g • Grind: 0.580 (Mazzer ZM) • Water: 270g / 92°C • Brew Ratio: 1…" at bounding box center [891, 315] width 198 height 100
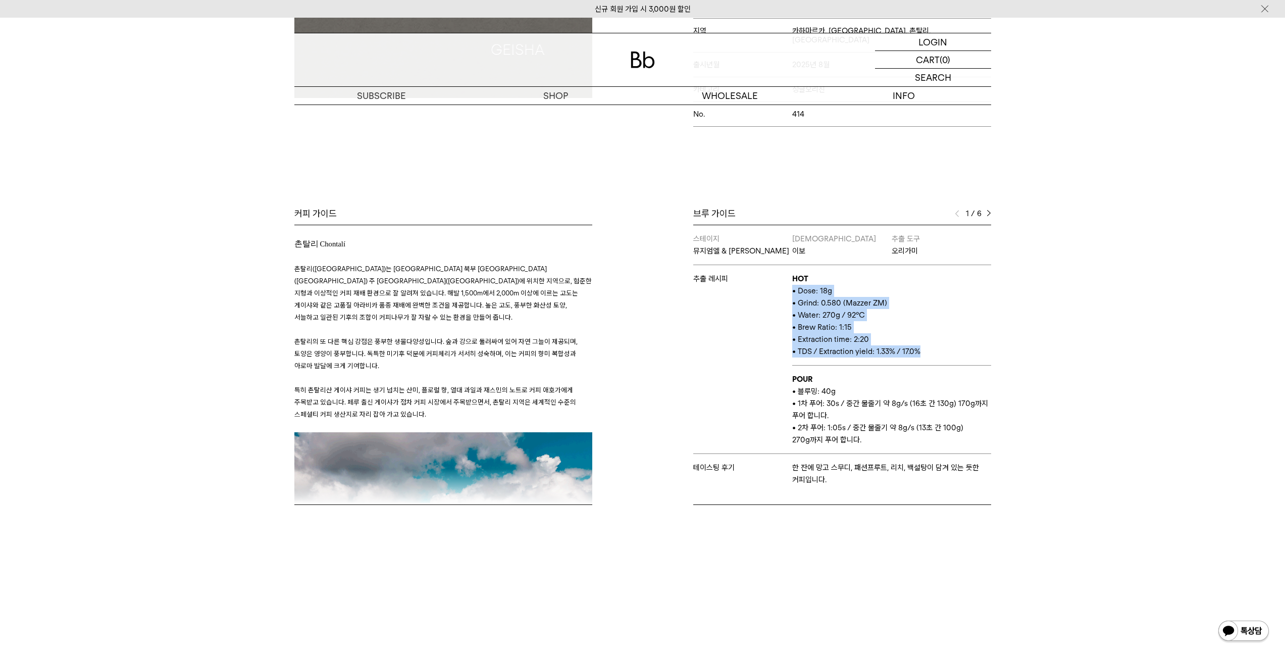
drag, startPoint x: 958, startPoint y: 350, endPoint x: 793, endPoint y: 279, distance: 180.1
click at [793, 279] on td "HOT • Dose: 18g • Grind: 0.580 (Mazzer ZM) • Water: 270g / 92°C • Brew Ratio: 1…" at bounding box center [891, 315] width 198 height 100
click at [793, 286] on span "• Dose: 18g" at bounding box center [812, 290] width 40 height 9
drag, startPoint x: 793, startPoint y: 279, endPoint x: 944, endPoint y: 338, distance: 162.1
click at [944, 338] on td "HOT • Dose: 18g • Grind: 0.580 (Mazzer ZM) • Water: 270g / 92°C • Brew Ratio: 1…" at bounding box center [891, 315] width 198 height 100
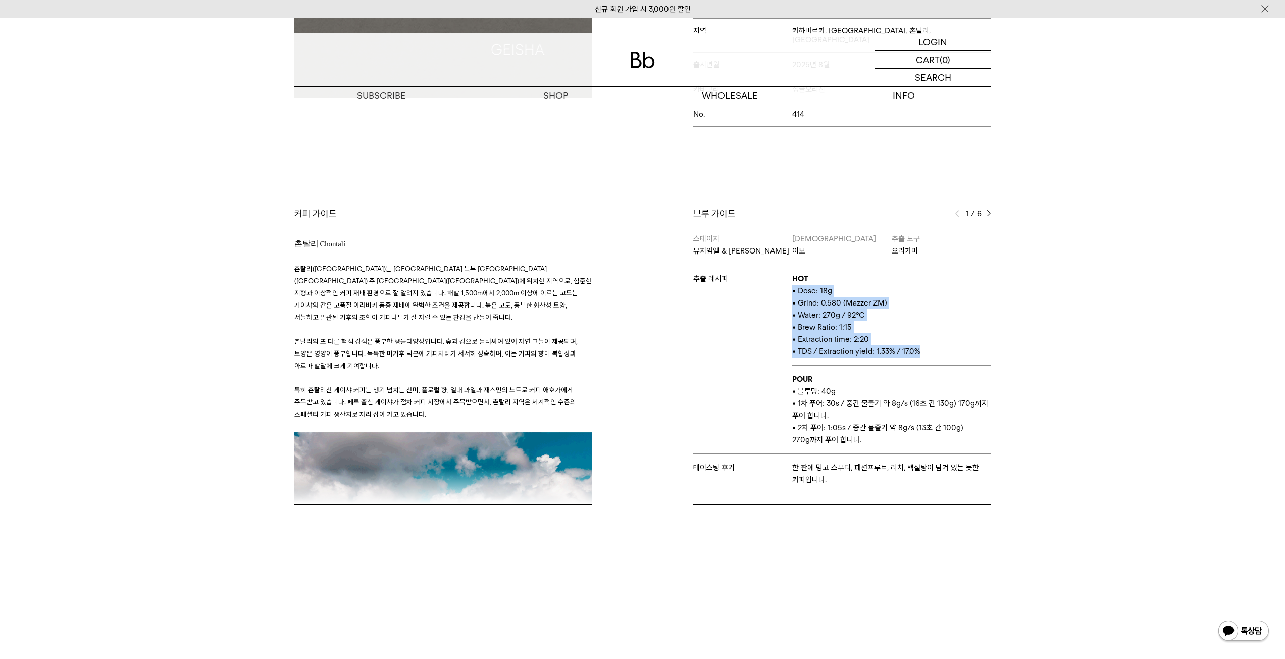
click at [944, 345] on p "• TDS / Extraction yield: 1.33% / 17.0%" at bounding box center [891, 351] width 198 height 12
drag, startPoint x: 944, startPoint y: 338, endPoint x: 793, endPoint y: 282, distance: 160.6
click at [793, 282] on td "HOT • Dose: 18g • Grind: 0.580 (Mazzer ZM) • Water: 270g / 92°C • Brew Ratio: 1…" at bounding box center [891, 315] width 198 height 100
click at [793, 286] on span "• Dose: 18g" at bounding box center [812, 290] width 40 height 9
drag, startPoint x: 793, startPoint y: 282, endPoint x: 925, endPoint y: 337, distance: 142.2
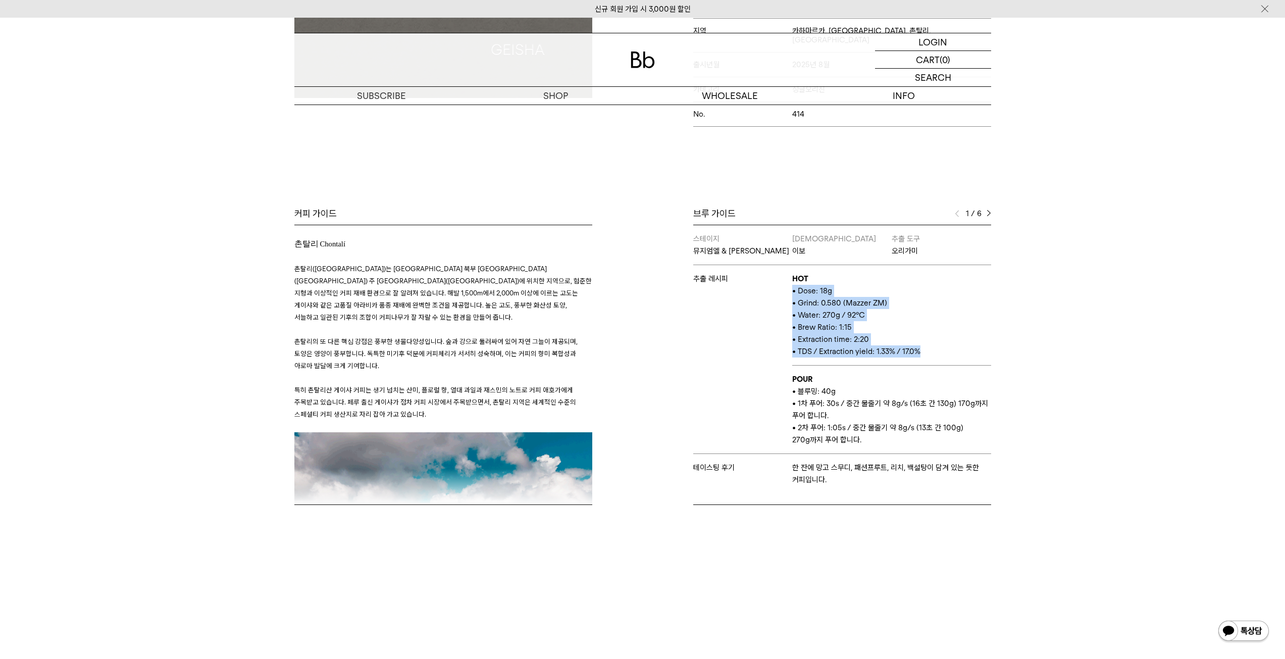
click at [925, 337] on td "HOT • Dose: 18g • Grind: 0.580 (Mazzer ZM) • Water: 270g / 92°C • Brew Ratio: 1…" at bounding box center [891, 315] width 198 height 100
click at [925, 345] on p "• TDS / Extraction yield: 1.33% / 17.0%" at bounding box center [891, 351] width 198 height 12
drag, startPoint x: 925, startPoint y: 337, endPoint x: 792, endPoint y: 279, distance: 144.3
click at [792, 279] on td "HOT • Dose: 18g • Grind: 0.580 (Mazzer ZM) • Water: 270g / 92°C • Brew Ratio: 1…" at bounding box center [891, 315] width 198 height 100
click at [792, 286] on span "• Dose: 18g" at bounding box center [812, 290] width 40 height 9
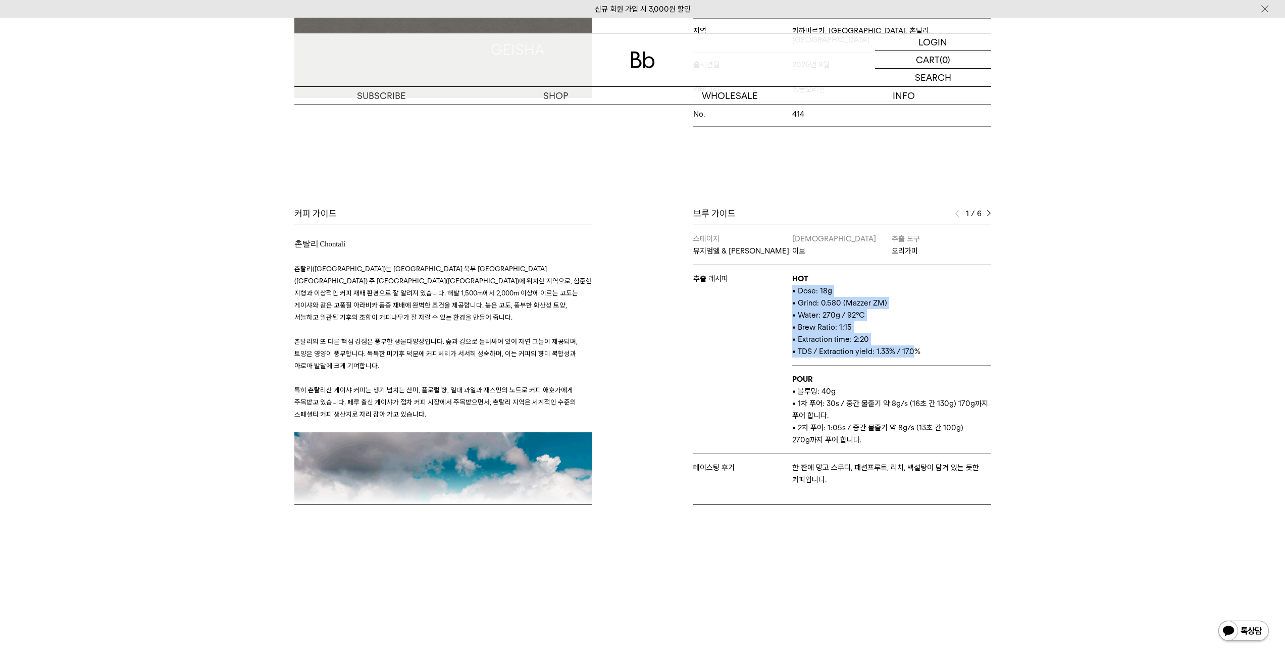
drag, startPoint x: 792, startPoint y: 279, endPoint x: 906, endPoint y: 337, distance: 127.6
click at [906, 337] on td "HOT • Dose: 18g • Grind: 0.580 (Mazzer ZM) • Water: 270g / 92°C • Brew Ratio: 1…" at bounding box center [891, 315] width 198 height 100
click at [906, 347] on span "• TDS / Extraction yield: 1.33% / 17.0%" at bounding box center [856, 351] width 128 height 9
drag, startPoint x: 906, startPoint y: 337, endPoint x: 771, endPoint y: 283, distance: 145.9
click at [771, 283] on tr "추출 레시피 HOT • Dose: 18g • Grind: 0.580 (Mazzer ZM) • Water: 270g / 92°C • Brew R…" at bounding box center [842, 315] width 298 height 100
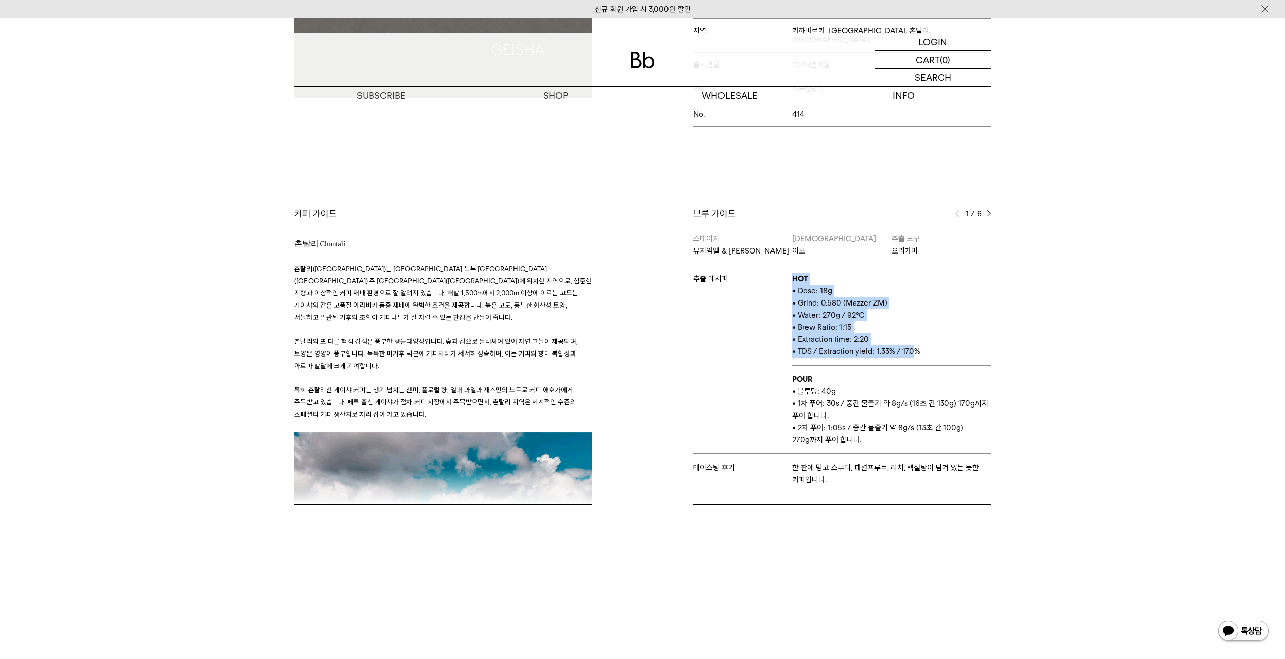
click at [771, 283] on td "추출 레시피" at bounding box center [742, 359] width 99 height 189
click at [1032, 345] on div "Bb의 커피 ALL SEASONAL YEAR-ROUND AUCTION SERIES ARCHIVE 2023 2022 2021 2020 2019 …" at bounding box center [642, 177] width 1285 height 755
drag, startPoint x: 977, startPoint y: 382, endPoint x: 973, endPoint y: 439, distance: 57.7
click at [974, 439] on td "POUR • 블루밍: 40g • 1차 푸어: 30s / 중간 물줄기 약 8g/s (16초 간 130g) 170g까지 푸어 합니다. • 2차 푸…" at bounding box center [891, 410] width 198 height 88
click at [973, 439] on td "POUR • 블루밍: 40g • 1차 푸어: 30s / 중간 물줄기 약 8g/s (16초 간 130g) 170g까지 푸어 합니다. • 2차 푸…" at bounding box center [891, 410] width 198 height 88
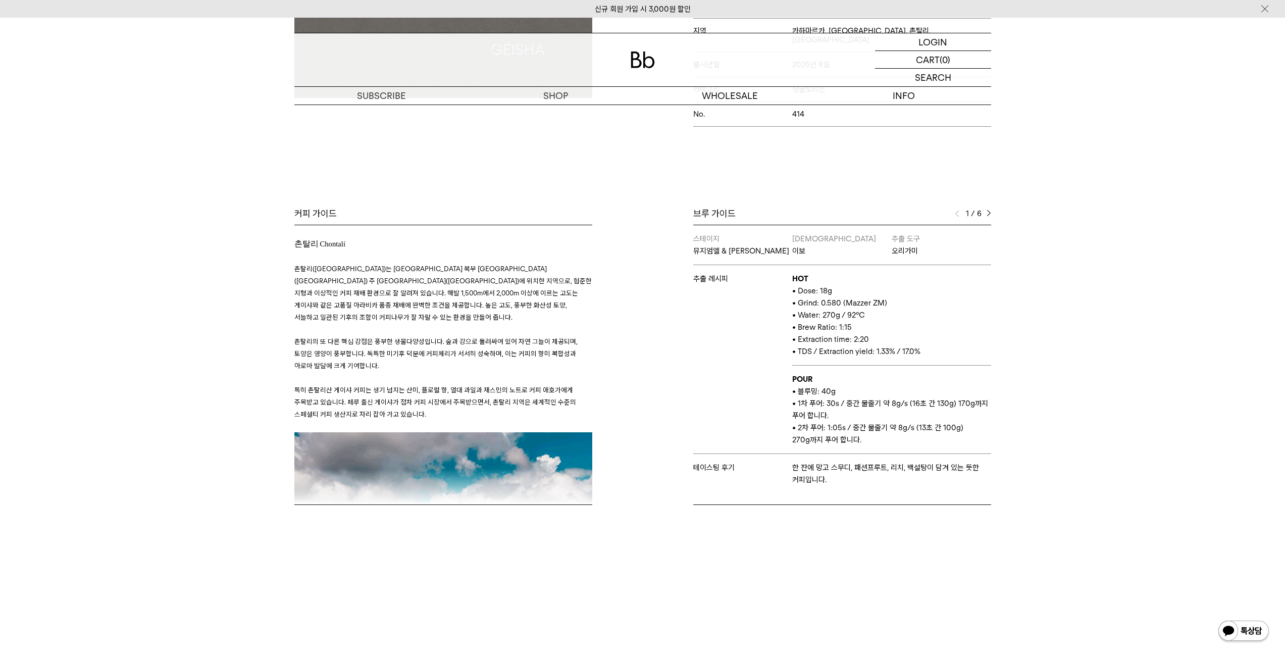
drag, startPoint x: 974, startPoint y: 433, endPoint x: 964, endPoint y: 372, distance: 61.5
click at [964, 372] on td "POUR • 블루밍: 40g • 1차 푸어: 30s / 중간 물줄기 약 8g/s (16초 간 130g) 170g까지 푸어 합니다. • 2차 푸…" at bounding box center [891, 410] width 198 height 88
click at [964, 373] on p "POUR" at bounding box center [891, 379] width 198 height 12
drag, startPoint x: 964, startPoint y: 372, endPoint x: 966, endPoint y: 432, distance: 60.1
click at [966, 432] on td "POUR • 블루밍: 40g • 1차 푸어: 30s / 중간 물줄기 약 8g/s (16초 간 130g) 170g까지 푸어 합니다. • 2차 푸…" at bounding box center [891, 410] width 198 height 88
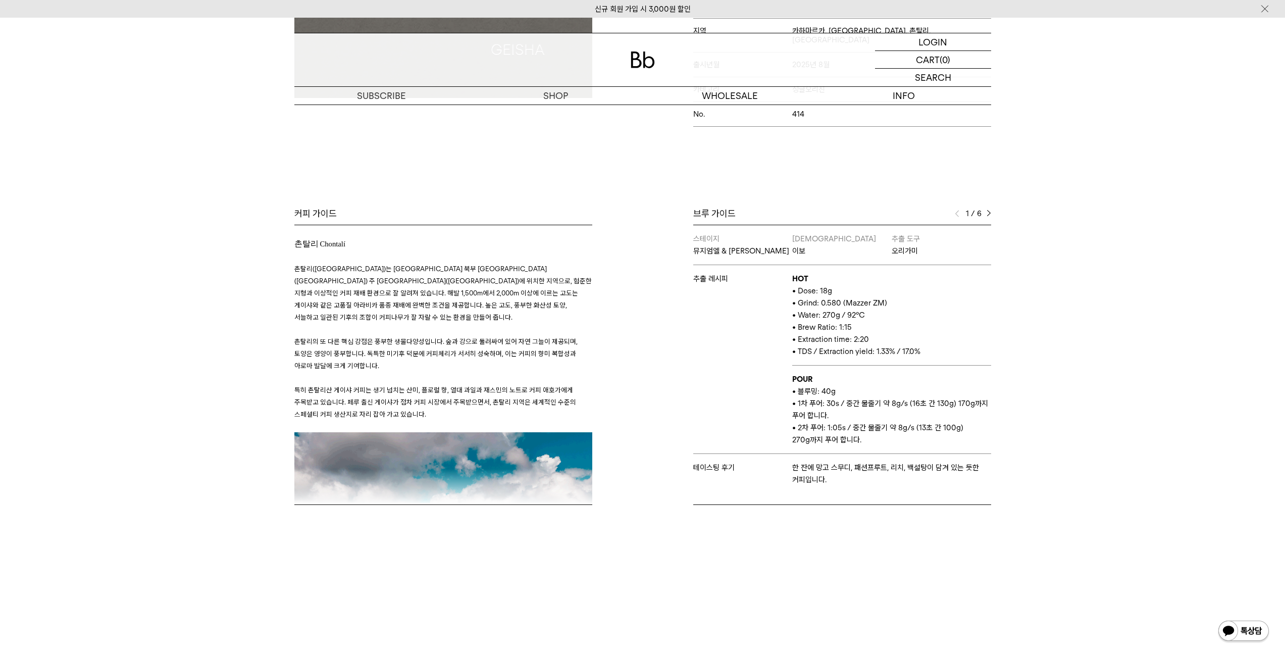
click at [966, 432] on p "• 2차 푸어: 1:05s / 중간 물줄기 약 8g/s (13초 간 100g) 270g까지 푸어 합니다." at bounding box center [891, 434] width 198 height 24
drag, startPoint x: 966, startPoint y: 432, endPoint x: 961, endPoint y: 363, distance: 69.8
click at [961, 366] on td "POUR • 블루밍: 40g • 1차 푸어: 30s / 중간 물줄기 약 8g/s (16초 간 130g) 170g까지 푸어 합니다. • 2차 푸…" at bounding box center [891, 410] width 198 height 88
drag, startPoint x: 961, startPoint y: 363, endPoint x: 974, endPoint y: 427, distance: 65.9
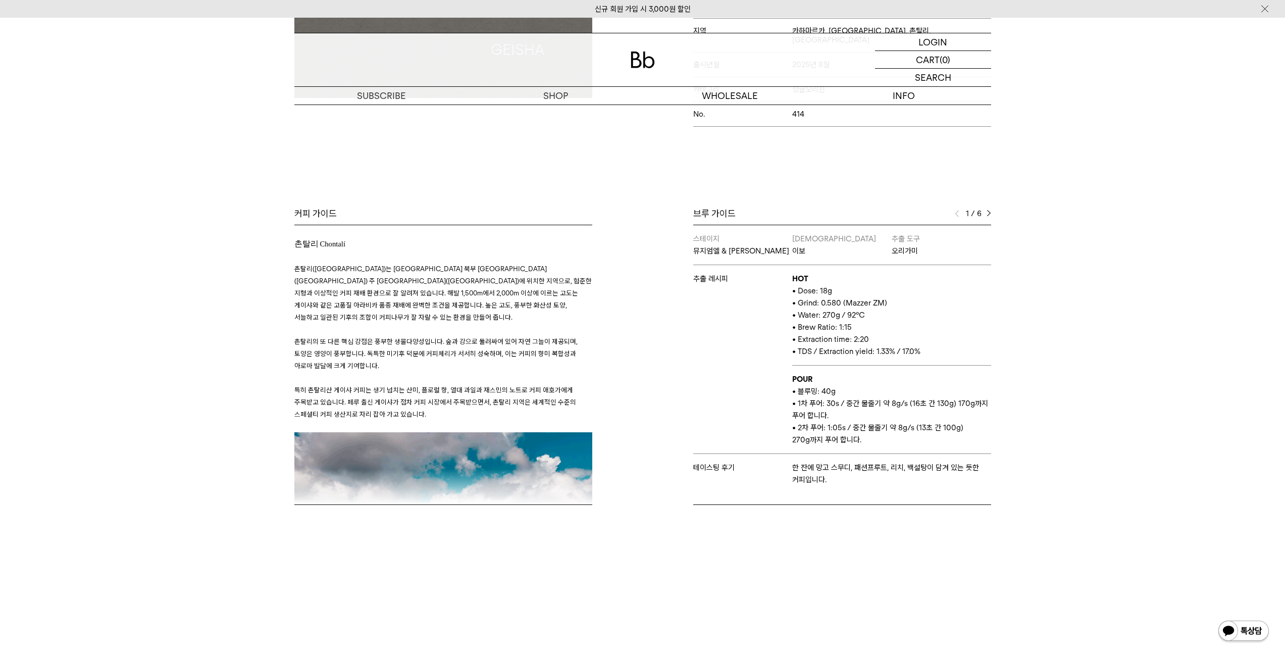
click at [974, 427] on td "POUR • 블루밍: 40g • 1차 푸어: 30s / 중간 물줄기 약 8g/s (16초 간 130g) 170g까지 푸어 합니다. • 2차 푸…" at bounding box center [891, 410] width 198 height 88
click at [974, 427] on p "• 2차 푸어: 1:05s / 중간 물줄기 약 8g/s (13초 간 100g) 270g까지 푸어 합니다." at bounding box center [891, 434] width 198 height 24
drag, startPoint x: 974, startPoint y: 427, endPoint x: 969, endPoint y: 371, distance: 56.8
click at [969, 371] on td "POUR • 블루밍: 40g • 1차 푸어: 30s / 중간 물줄기 약 8g/s (16초 간 130g) 170g까지 푸어 합니다. • 2차 푸…" at bounding box center [891, 410] width 198 height 88
click at [969, 373] on p "POUR" at bounding box center [891, 379] width 198 height 12
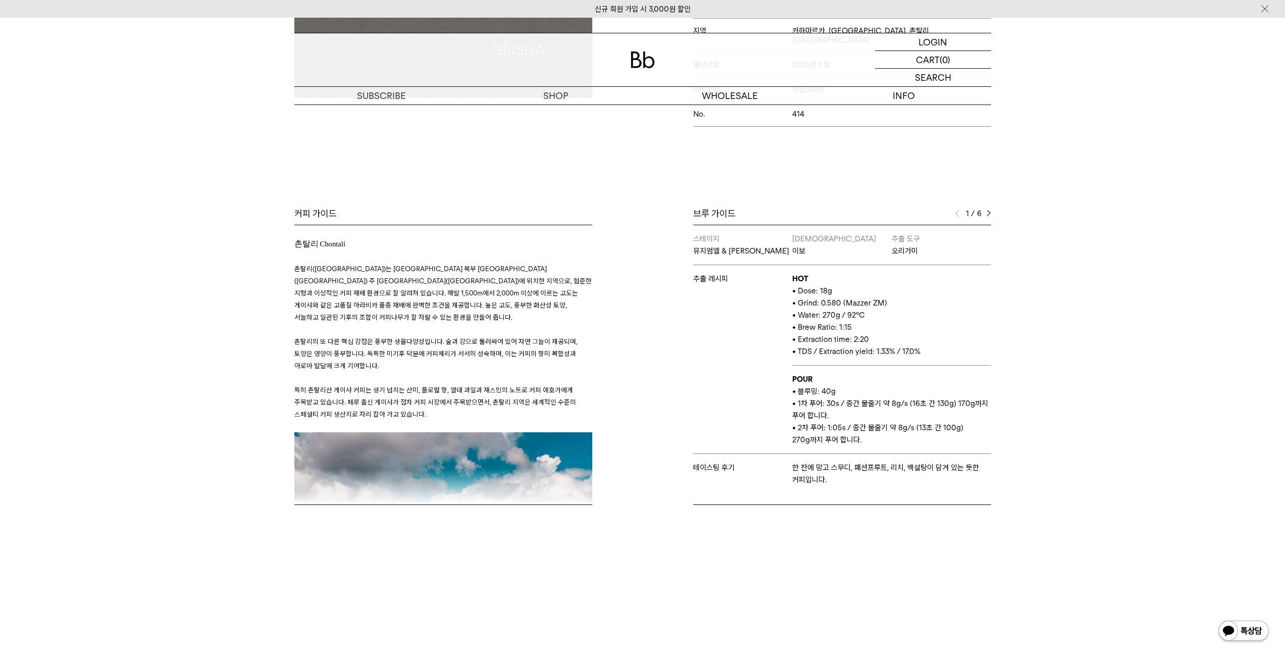
drag, startPoint x: 969, startPoint y: 371, endPoint x: 967, endPoint y: 431, distance: 60.1
click at [967, 431] on td "POUR • 블루밍: 40g • 1차 푸어: 30s / 중간 물줄기 약 8g/s (16초 간 130g) 170g까지 푸어 합니다. • 2차 푸…" at bounding box center [891, 410] width 198 height 88
click at [966, 431] on p "• 2차 푸어: 1:05s / 중간 물줄기 약 8g/s (13초 간 100g) 270g까지 푸어 합니다." at bounding box center [891, 434] width 198 height 24
drag, startPoint x: 965, startPoint y: 430, endPoint x: 960, endPoint y: 381, distance: 49.2
click at [960, 381] on td "POUR • 블루밍: 40g • 1차 푸어: 30s / 중간 물줄기 약 8g/s (16초 간 130g) 170g까지 푸어 합니다. • 2차 푸…" at bounding box center [891, 410] width 198 height 88
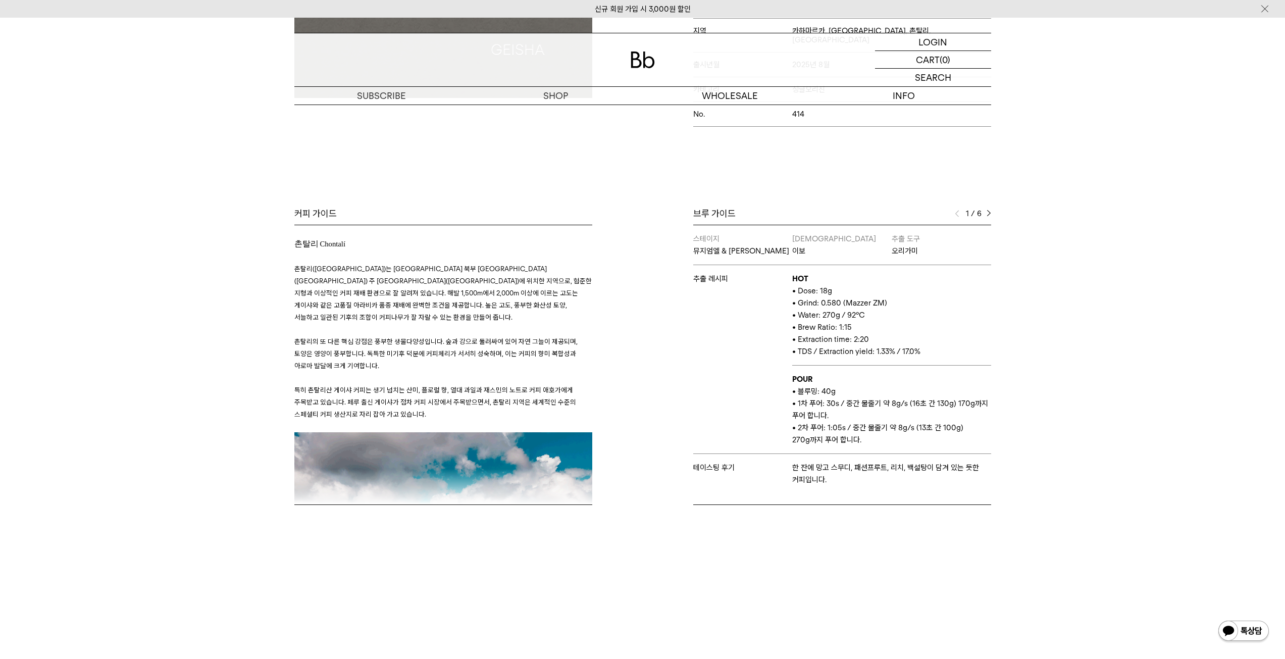
click at [960, 385] on p "• 블루밍: 40g" at bounding box center [891, 391] width 198 height 12
drag, startPoint x: 959, startPoint y: 375, endPoint x: 958, endPoint y: 431, distance: 55.6
click at [958, 431] on td "POUR • 블루밍: 40g • 1차 푸어: 30s / 중간 물줄기 약 8g/s (16초 간 130g) 170g까지 푸어 합니다. • 2차 푸…" at bounding box center [891, 410] width 198 height 88
click at [958, 431] on p "• 2차 푸어: 1:05s / 중간 물줄기 약 8g/s (13초 간 100g) 270g까지 푸어 합니다." at bounding box center [891, 434] width 198 height 24
drag, startPoint x: 958, startPoint y: 431, endPoint x: 950, endPoint y: 365, distance: 66.2
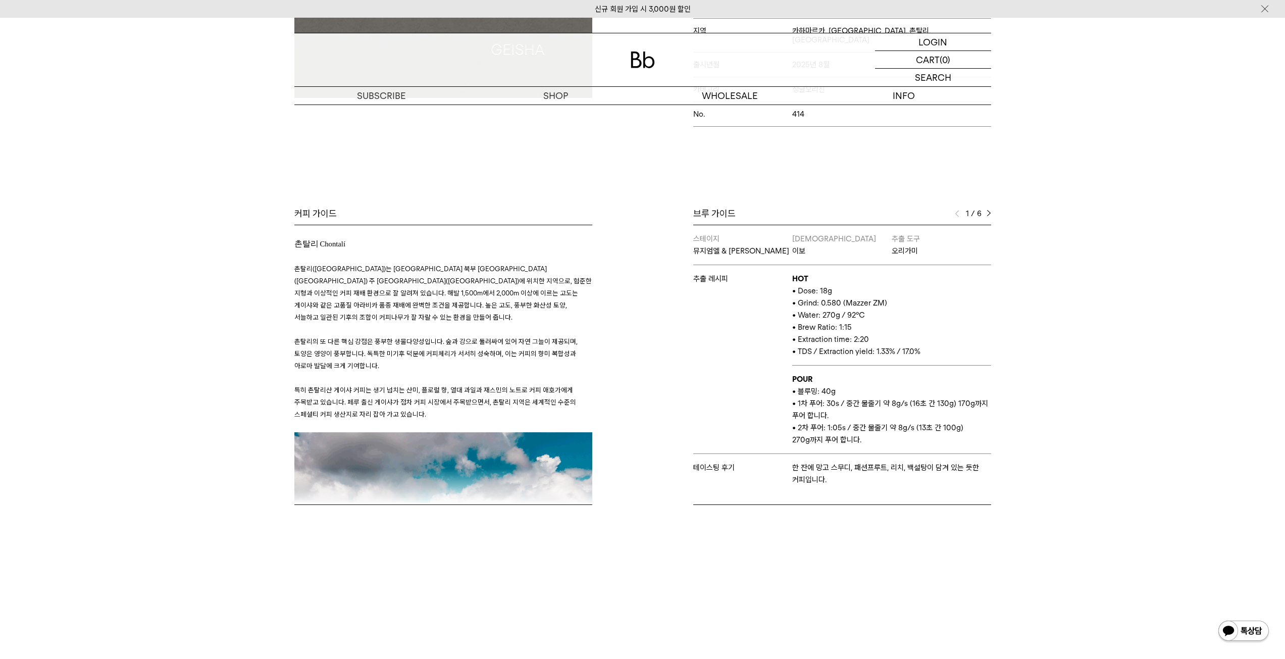
click at [950, 366] on td "POUR • 블루밍: 40g • 1차 푸어: 30s / 중간 물줄기 약 8g/s (16초 간 130g) 170g까지 푸어 합니다. • 2차 푸…" at bounding box center [891, 410] width 198 height 88
click at [950, 373] on p "POUR" at bounding box center [891, 379] width 198 height 12
drag, startPoint x: 950, startPoint y: 365, endPoint x: 954, endPoint y: 428, distance: 63.3
click at [954, 428] on td "POUR • 블루밍: 40g • 1차 푸어: 30s / 중간 물줄기 약 8g/s (16초 간 130g) 170g까지 푸어 합니다. • 2차 푸…" at bounding box center [891, 410] width 198 height 88
click at [954, 428] on p "• 2차 푸어: 1:05s / 중간 물줄기 약 8g/s (13초 간 100g) 270g까지 푸어 합니다." at bounding box center [891, 434] width 198 height 24
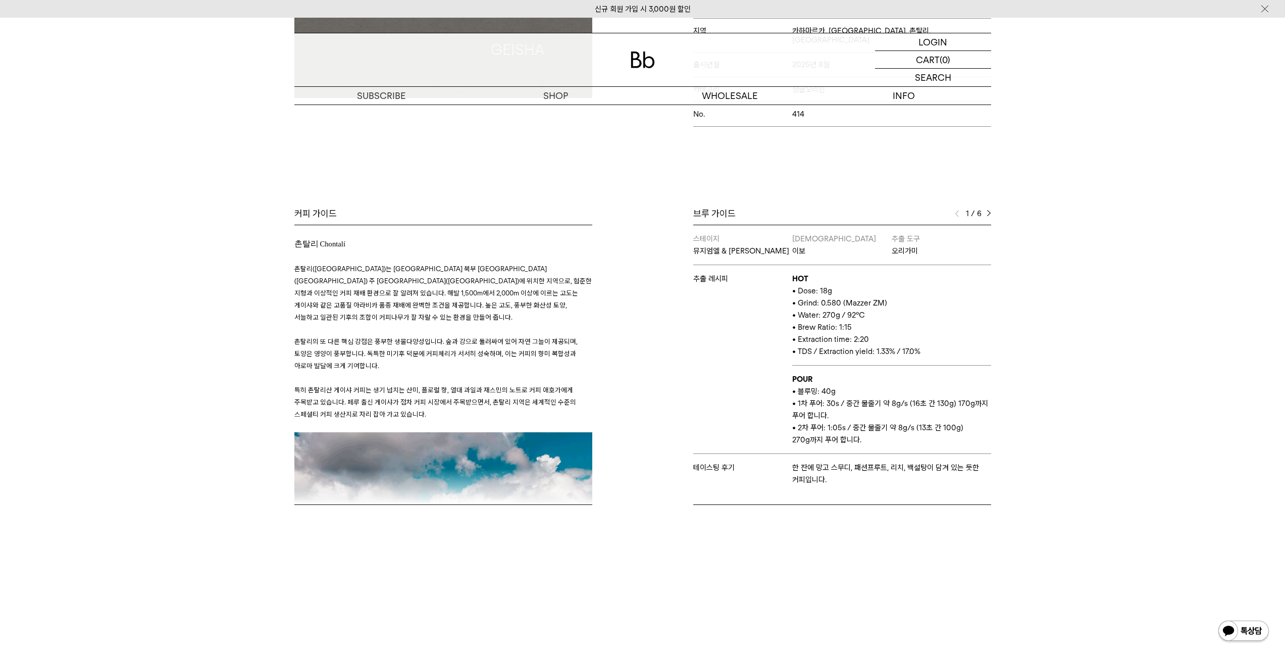
drag, startPoint x: 954, startPoint y: 428, endPoint x: 943, endPoint y: 368, distance: 61.0
click at [943, 368] on td "POUR • 블루밍: 40g • 1차 푸어: 30s / 중간 물줄기 약 8g/s (16초 간 130g) 170g까지 푸어 합니다. • 2차 푸…" at bounding box center [891, 410] width 198 height 88
click at [943, 373] on p "POUR" at bounding box center [891, 379] width 198 height 12
